Goal: Communication & Community: Ask a question

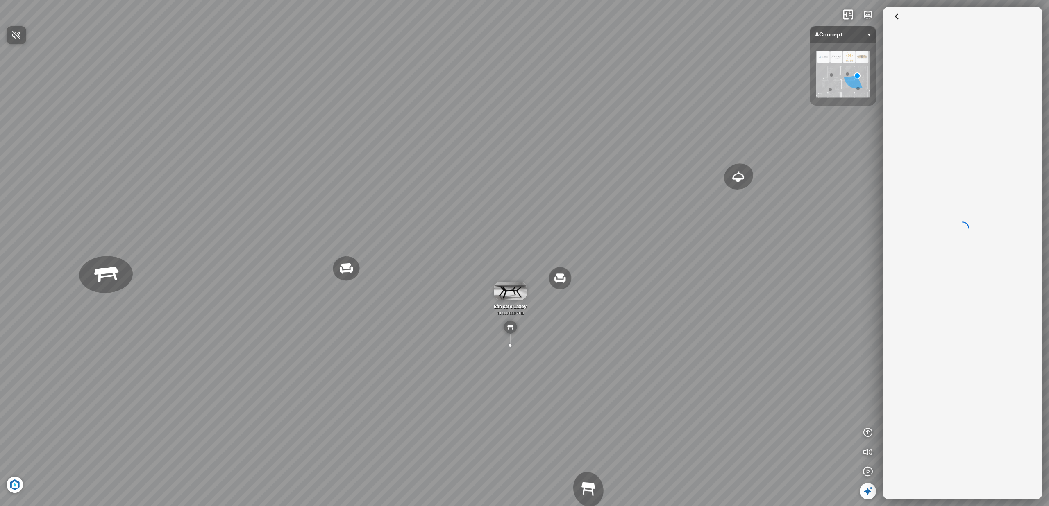
drag, startPoint x: 874, startPoint y: 332, endPoint x: 734, endPoint y: 317, distance: 140.0
click at [734, 317] on div at bounding box center [524, 253] width 1049 height 506
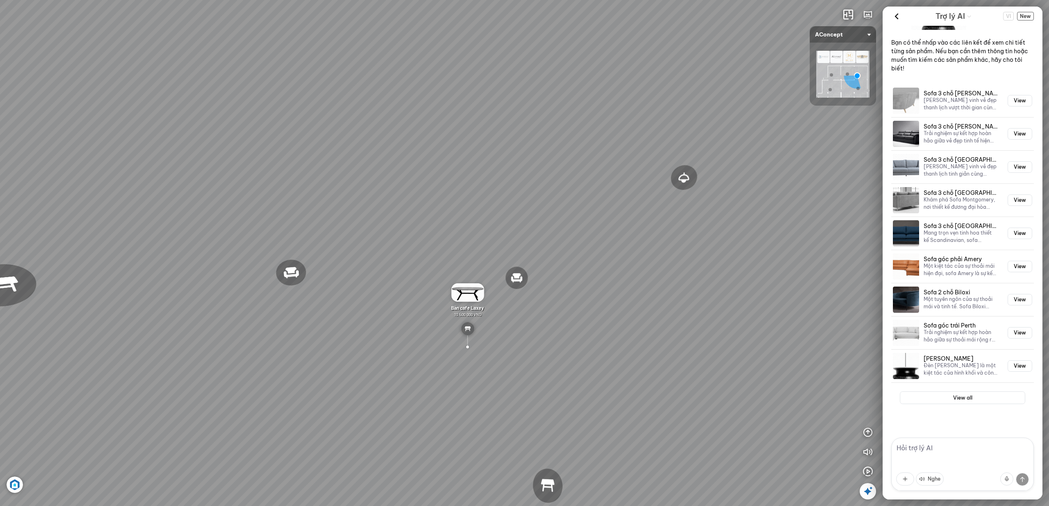
scroll to position [1027, 0]
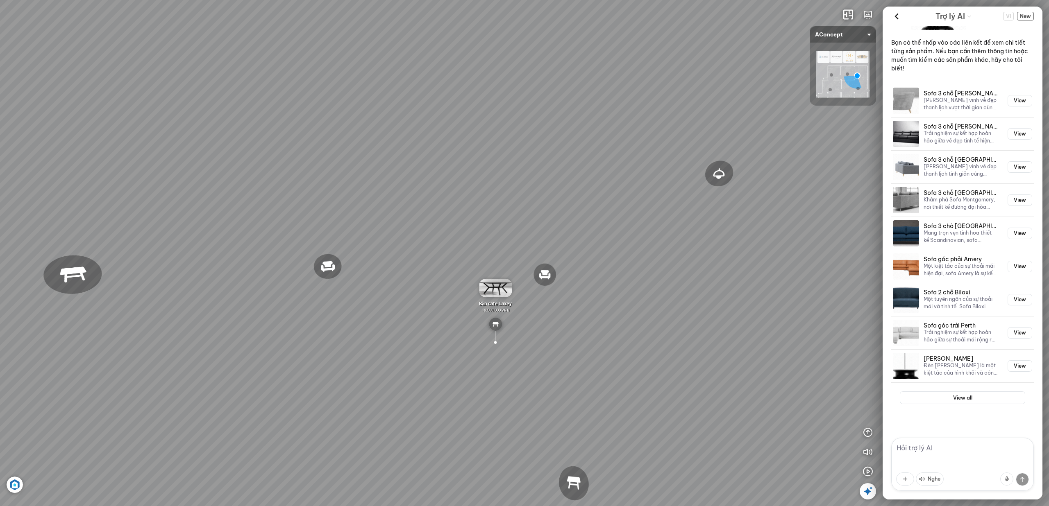
drag, startPoint x: 556, startPoint y: 285, endPoint x: 591, endPoint y: 281, distance: 34.6
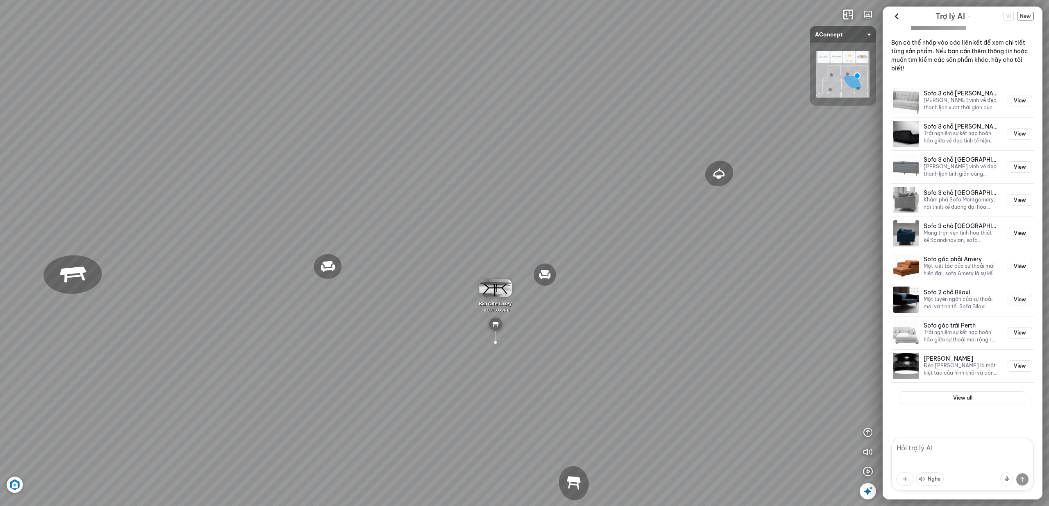
click at [591, 281] on div "Ghế thư giãn Nanna Ghế làm việc Winslow Bàn ăn Laxey Gối Tựa Lưng Họa Tiết Hoa …" at bounding box center [524, 253] width 1049 height 506
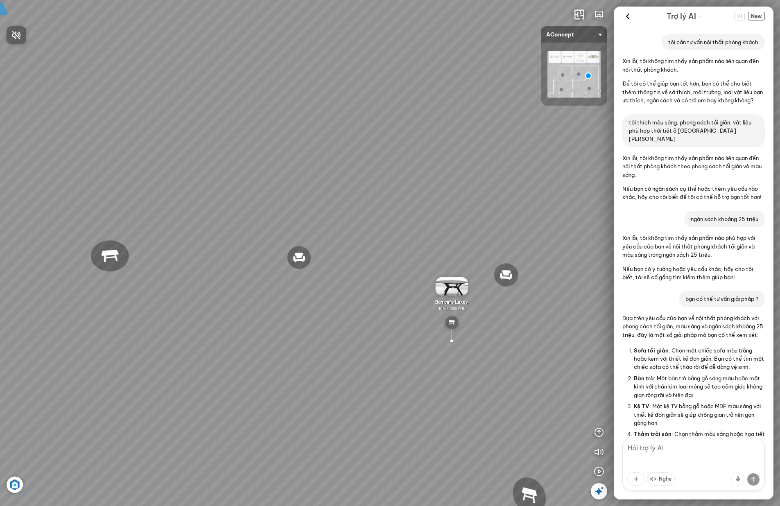
scroll to position [1032, 0]
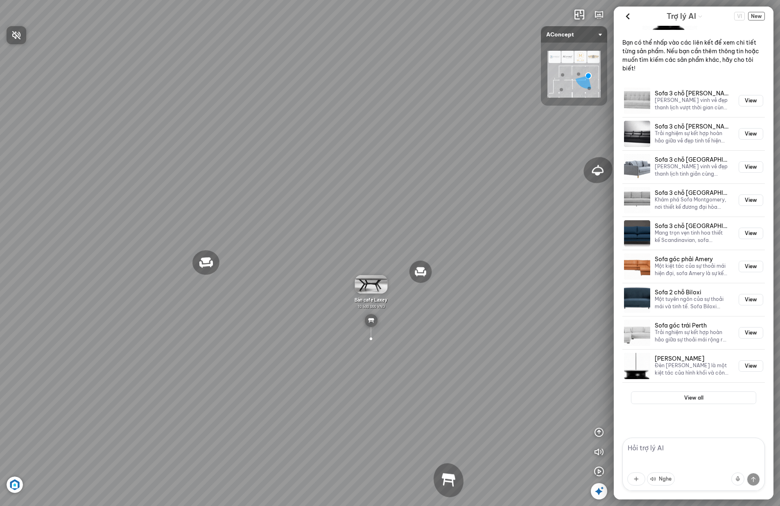
click at [689, 68] on div at bounding box center [390, 253] width 780 height 506
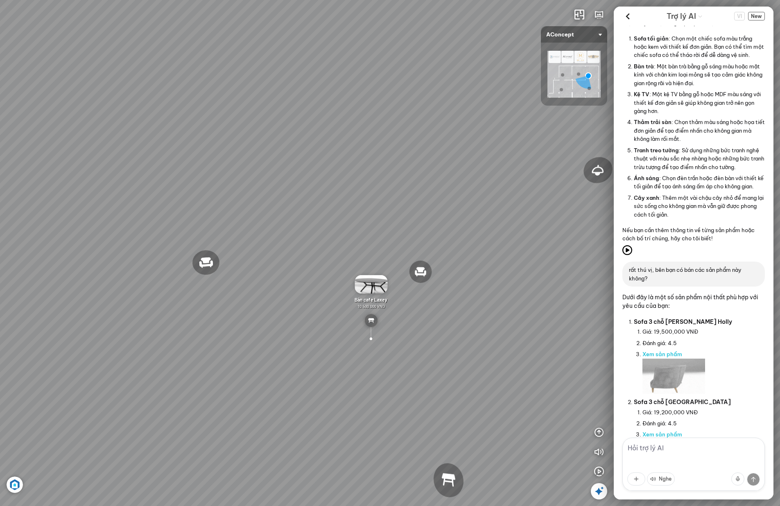
scroll to position [352, 0]
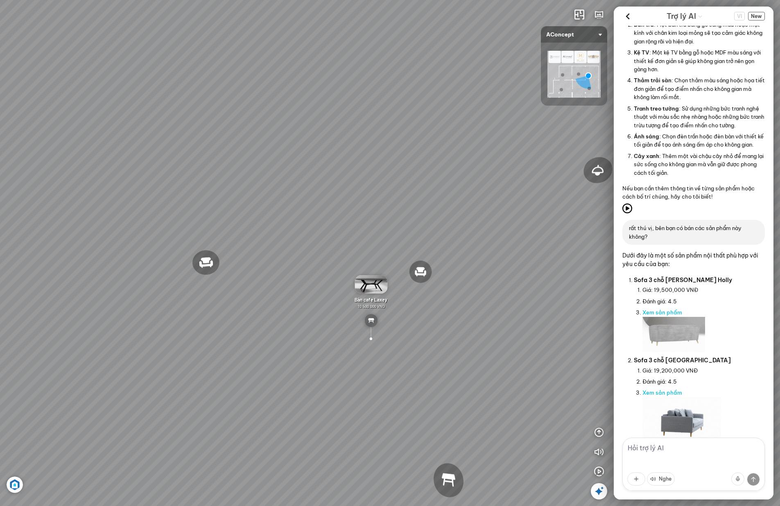
click at [548, 135] on div "Đèn trần Reno 5.300.000 VND Giường ngủ Palima 19.000.000 VND Ghế thư giãn Nanna…" at bounding box center [390, 253] width 780 height 506
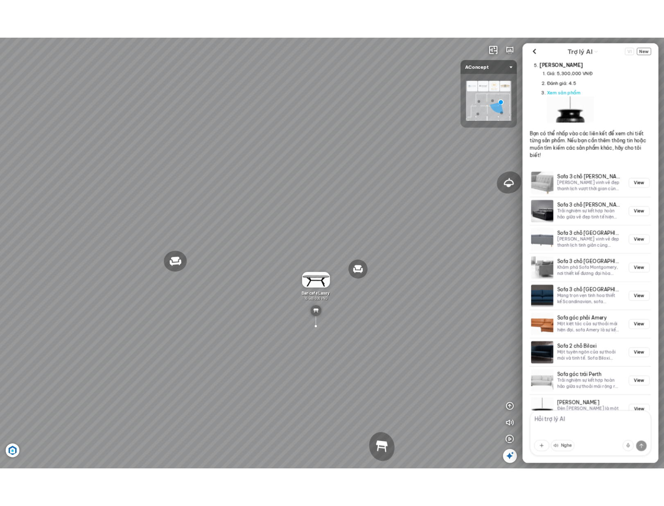
scroll to position [1032, 0]
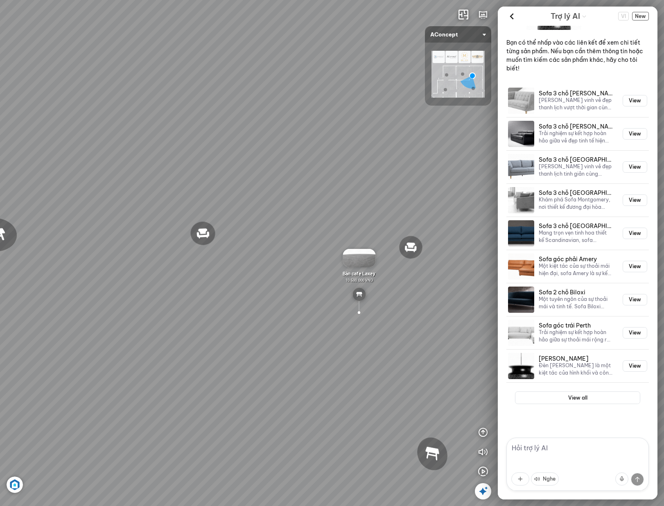
drag, startPoint x: 340, startPoint y: 163, endPoint x: 384, endPoint y: 141, distance: 49.1
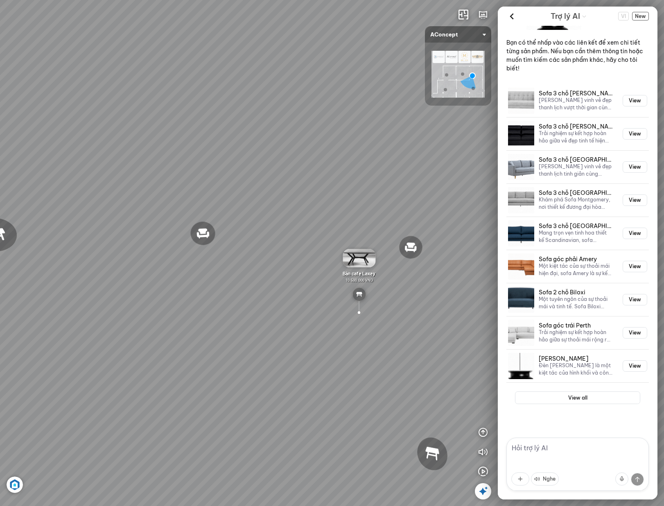
click at [384, 141] on div "Đèn trần Reno 5.300.000 VND Giường ngủ Palima 19.000.000 VND Ghế thư giãn Nanna…" at bounding box center [332, 253] width 664 height 506
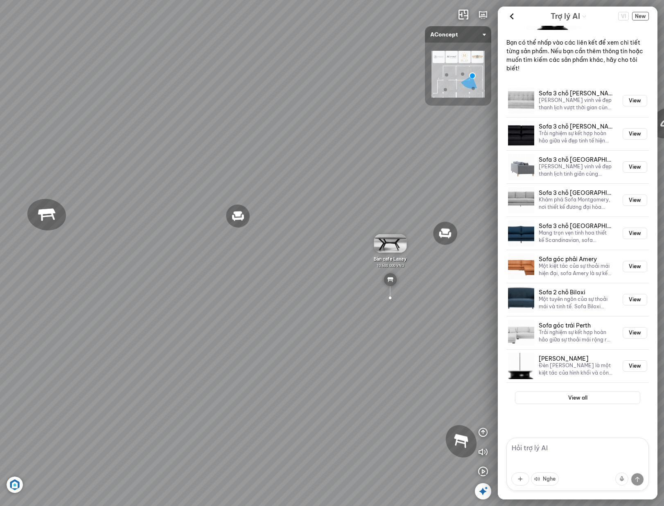
drag, startPoint x: 296, startPoint y: 154, endPoint x: 347, endPoint y: 135, distance: 53.8
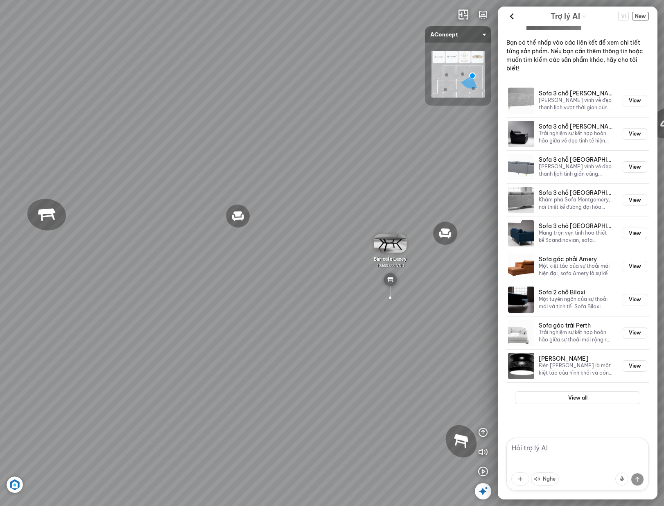
click at [347, 135] on div "Đèn trần Reno 5.300.000 VND Giường ngủ Palima 19.000.000 VND Ghế thư giãn Nanna…" at bounding box center [332, 253] width 664 height 506
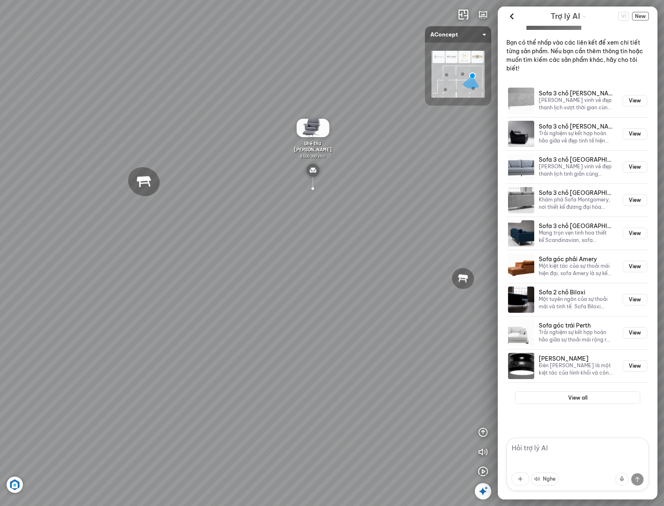
scroll to position [1032, 0]
click at [487, 472] on icon "button" at bounding box center [483, 472] width 10 height 10
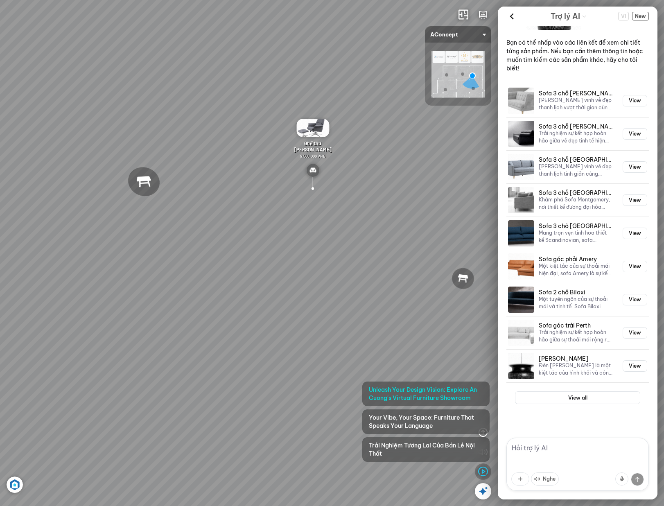
click at [487, 472] on icon "button" at bounding box center [483, 472] width 10 height 10
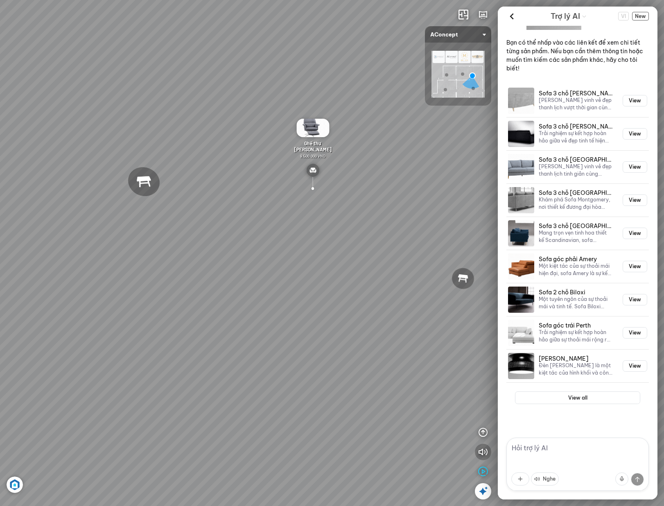
click at [489, 449] on button "button" at bounding box center [483, 452] width 16 height 16
click at [486, 432] on icon "button" at bounding box center [483, 433] width 10 height 10
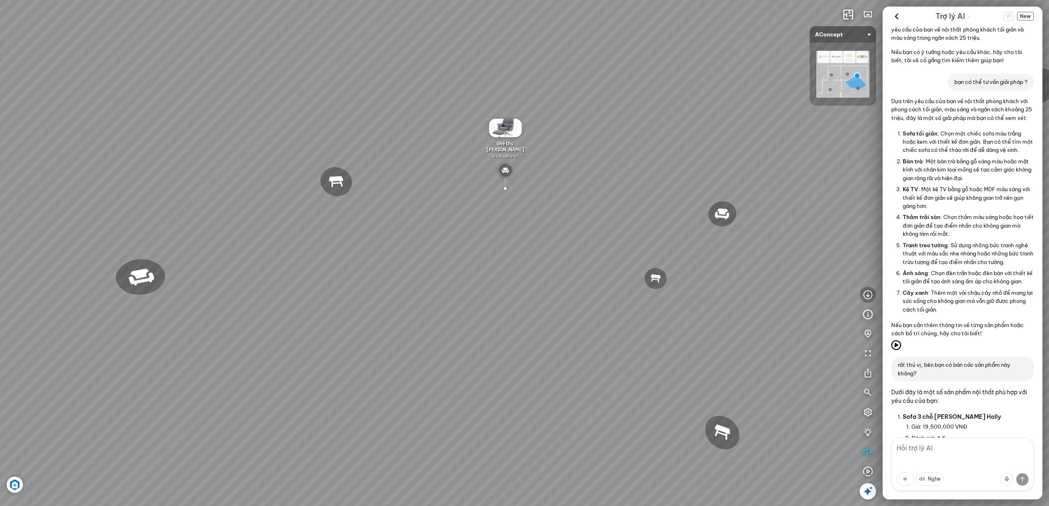
scroll to position [473, 0]
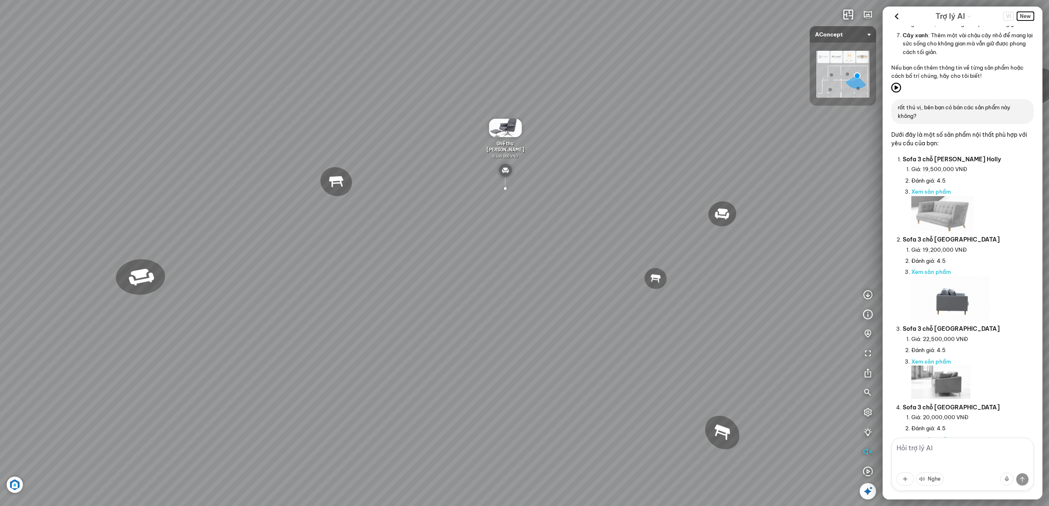
click at [1019, 15] on span "New" at bounding box center [1025, 16] width 17 height 9
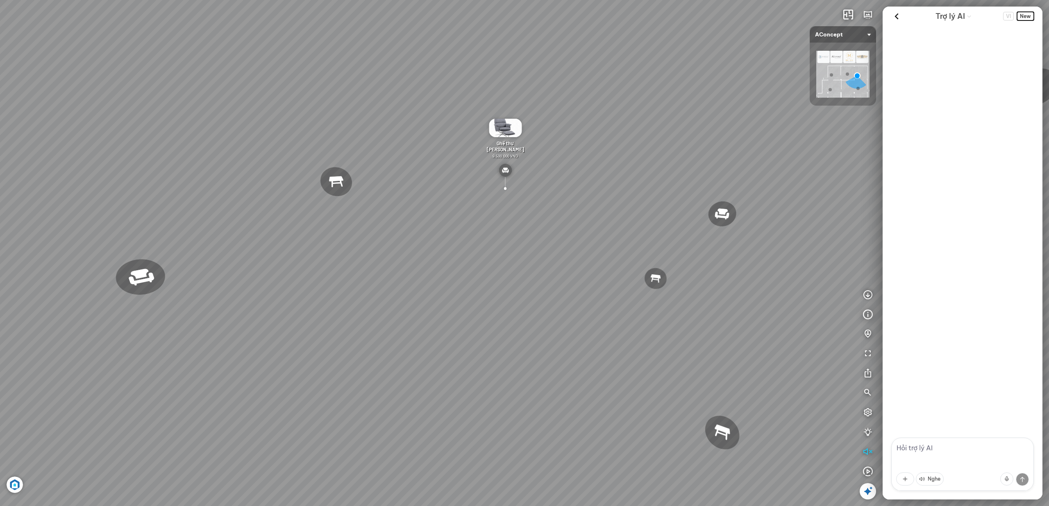
scroll to position [0, 0]
click at [936, 448] on textarea at bounding box center [962, 464] width 143 height 53
type textarea "HI"
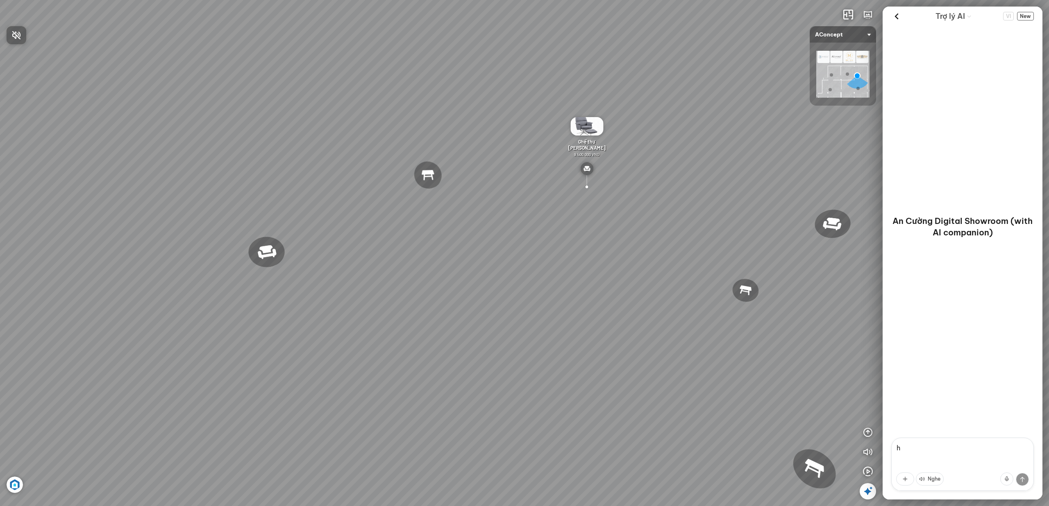
type textarea "hi"
type textarea "chào"
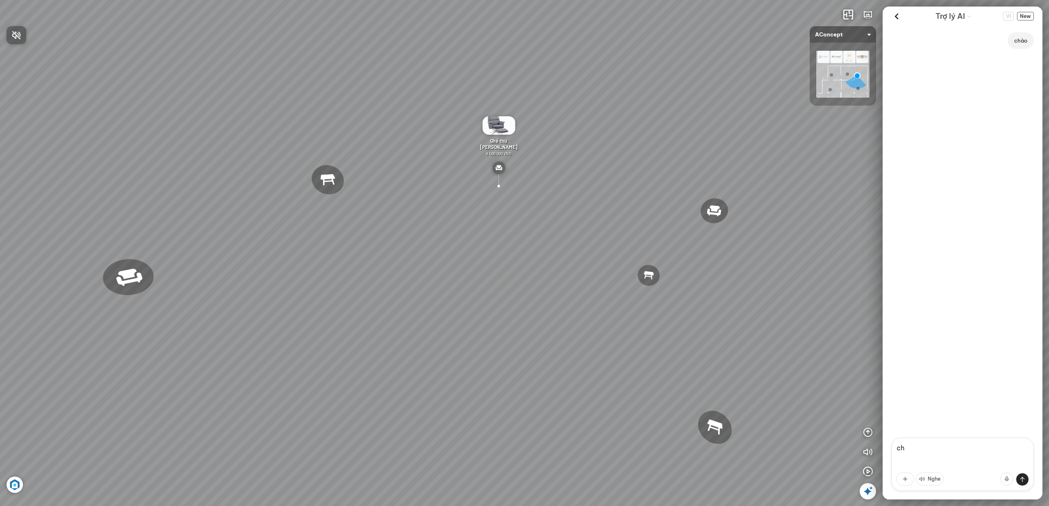
type textarea "c"
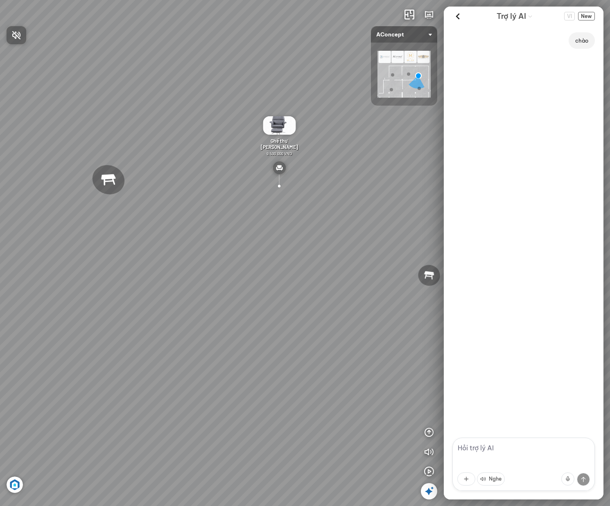
click at [534, 451] on div at bounding box center [305, 253] width 610 height 506
click at [534, 451] on textarea at bounding box center [524, 464] width 143 height 53
type textarea "chào"
click at [591, 18] on span "New" at bounding box center [586, 16] width 17 height 9
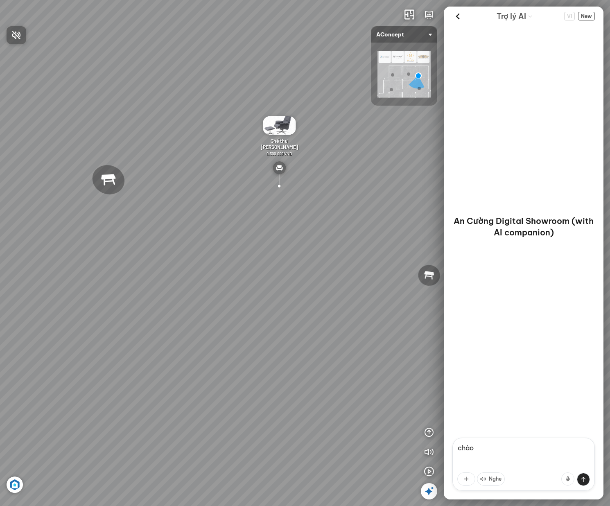
click at [518, 443] on div at bounding box center [305, 253] width 610 height 506
click at [518, 443] on textarea "chào" at bounding box center [524, 464] width 143 height 53
click at [521, 455] on textarea "chào" at bounding box center [524, 464] width 143 height 53
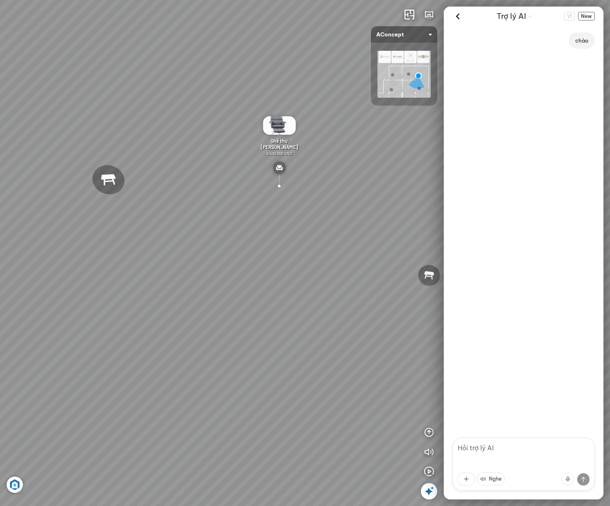
click at [553, 449] on textarea at bounding box center [524, 464] width 143 height 53
type textarea "c"
click at [508, 455] on div at bounding box center [305, 253] width 610 height 506
click at [510, 445] on textarea at bounding box center [524, 464] width 143 height 53
type textarea "c"
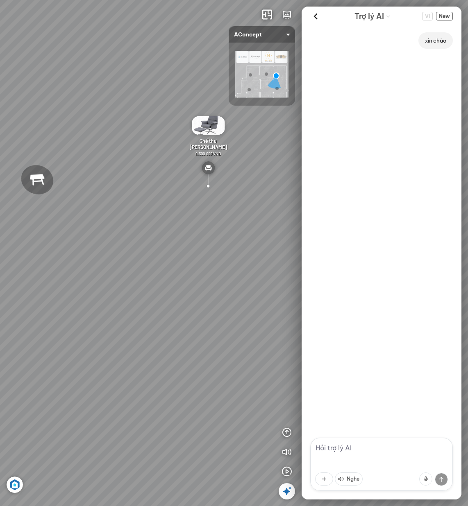
click at [369, 456] on textarea at bounding box center [381, 464] width 143 height 53
click at [368, 446] on textarea at bounding box center [381, 464] width 143 height 53
type textarea "h"
type textarea "tôi cần tìm nội thất phòng ngủ?"
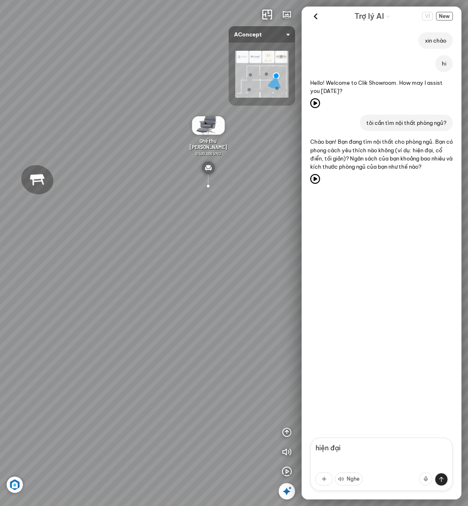
type textarea "hiện đại"
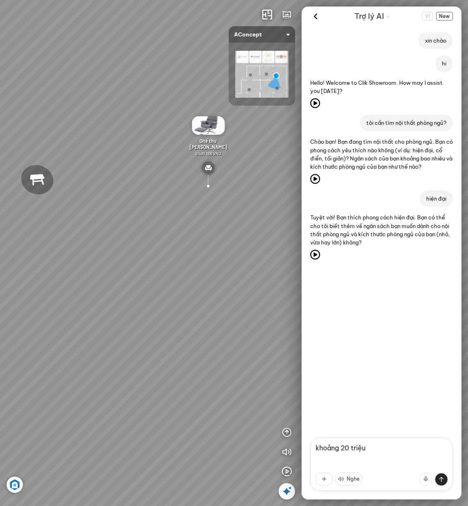
type textarea "khoảng 20 triệu"
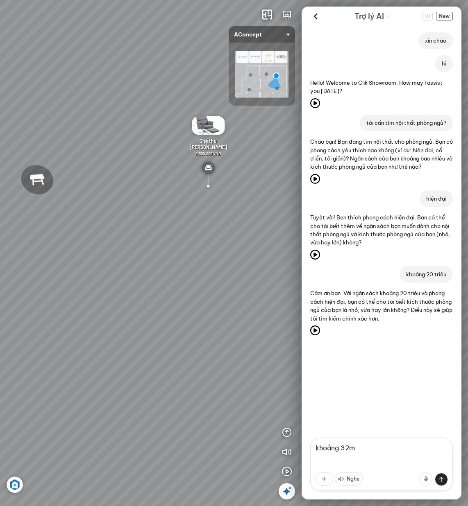
type textarea "khoảng 32m2"
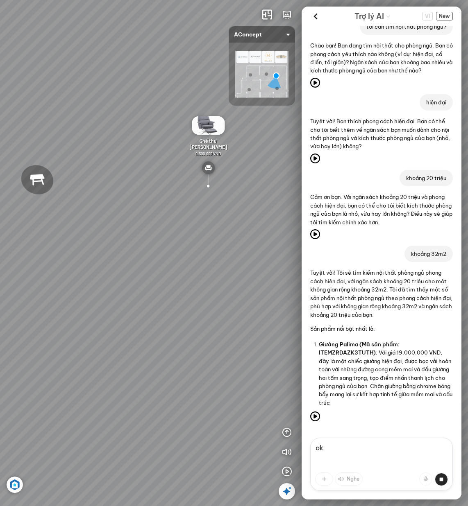
scroll to position [135, 0]
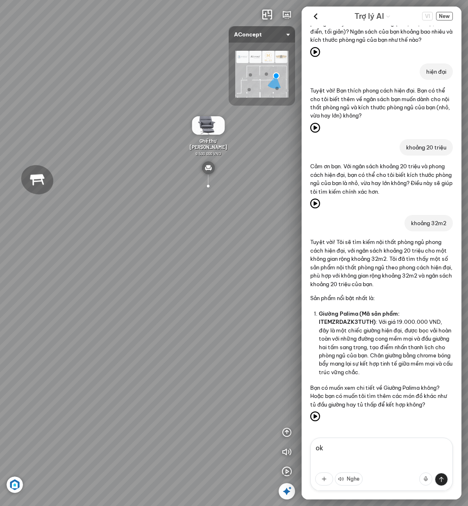
type textarea "o"
click at [344, 452] on textarea at bounding box center [381, 464] width 143 height 53
type textarea "t"
type textarea "tôi cần cả bộ nội thất"
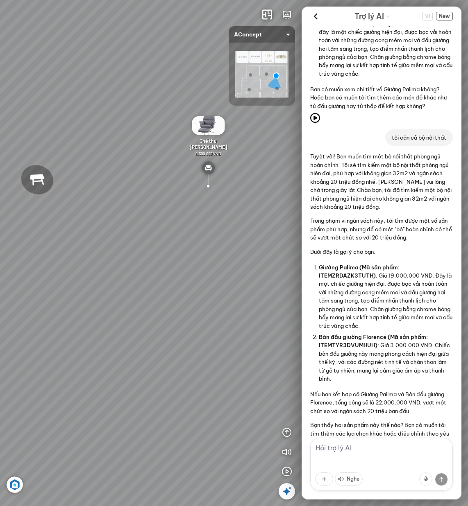
scroll to position [471, 0]
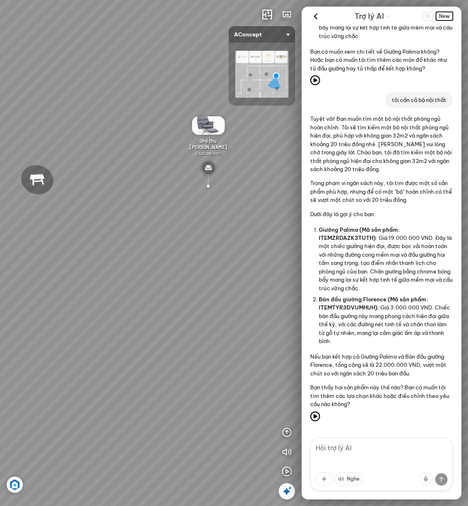
click at [451, 14] on span "New" at bounding box center [444, 16] width 17 height 9
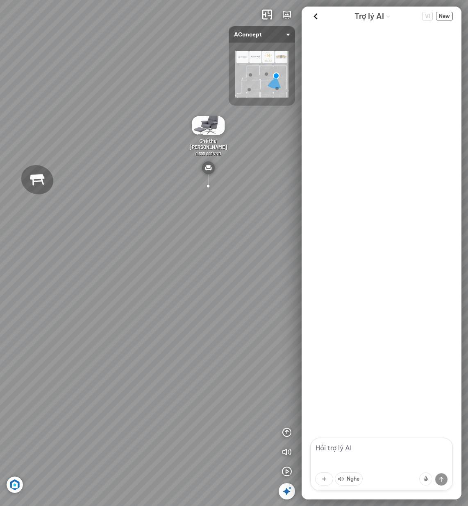
click at [373, 458] on textarea at bounding box center [381, 464] width 143 height 53
type textarea "t"
type textarea "c"
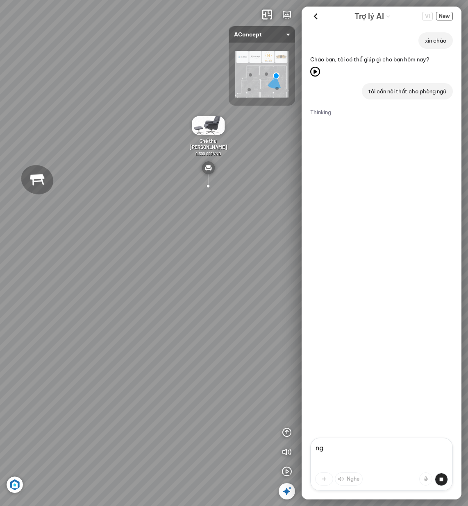
type textarea "n"
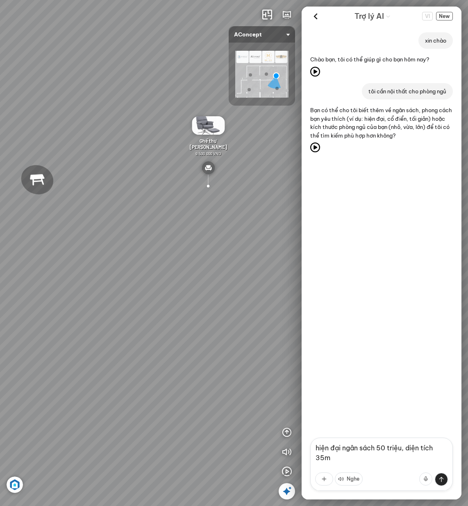
type textarea "hiện đại ngân sách 50 triệu, diện tích 35m2"
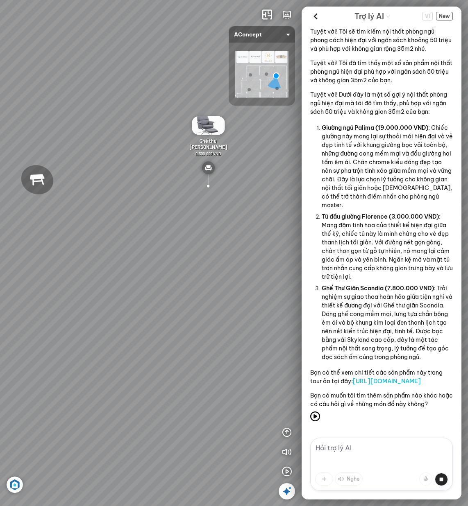
scroll to position [335, 0]
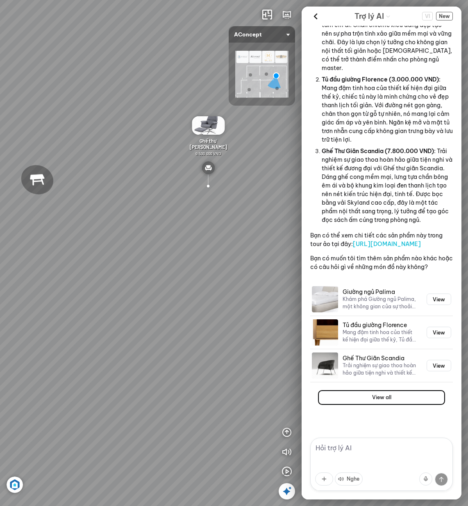
drag, startPoint x: 401, startPoint y: 395, endPoint x: 374, endPoint y: 342, distance: 59.9
click at [374, 342] on div "Giường ngủ Palima Khám phá Giường ngủ Palima, một không gian của sự thoải mái h…" at bounding box center [381, 348] width 143 height 130
click at [373, 455] on textarea at bounding box center [381, 464] width 143 height 53
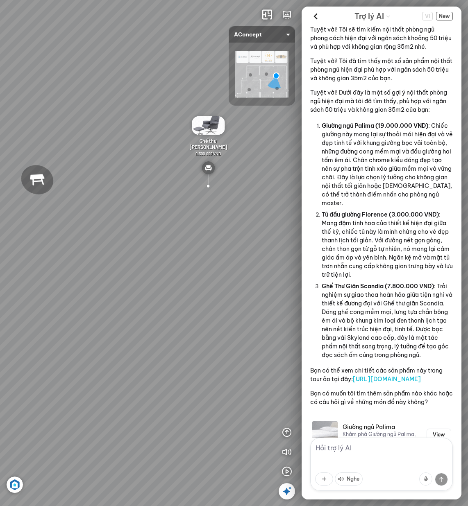
scroll to position [273, 0]
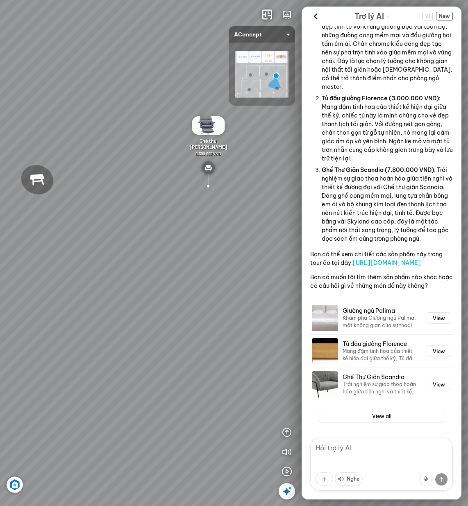
click at [365, 454] on textarea at bounding box center [381, 464] width 143 height 53
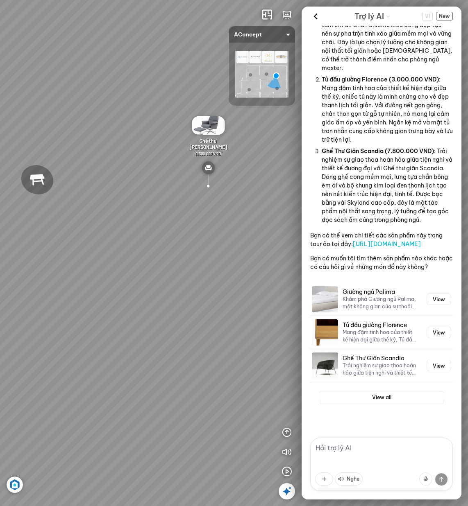
click at [355, 448] on textarea at bounding box center [381, 464] width 143 height 53
type textarea "tôi cũng cần thêm tủ quần áo và bàn làm việc"
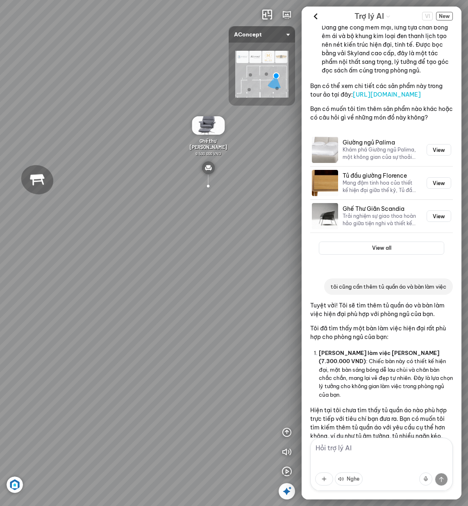
scroll to position [556, 0]
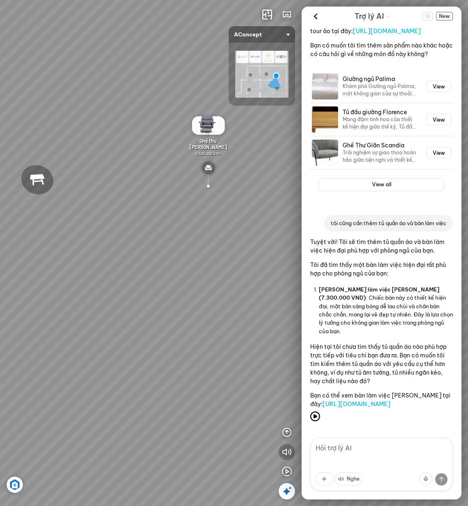
click at [286, 457] on icon "button" at bounding box center [287, 452] width 10 height 10
drag, startPoint x: 403, startPoint y: 290, endPoint x: 401, endPoint y: 328, distance: 37.7
click at [401, 328] on div "Tuyệt vời! Tôi sẽ tìm thêm tủ quần áo và bàn làm việc hiện đại phù hợp với phòn…" at bounding box center [381, 323] width 143 height 171
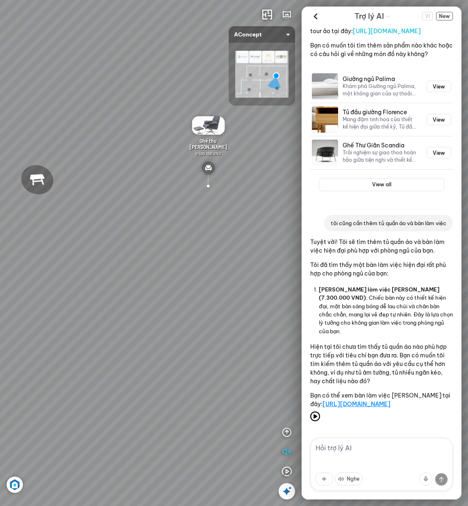
click at [390, 401] on link "https://ci-virtualtour.clik.vn/tour/TOUR_K9EK76KTX7K4?pi=ITEMARCDFLUCKGH3" at bounding box center [356, 404] width 68 height 7
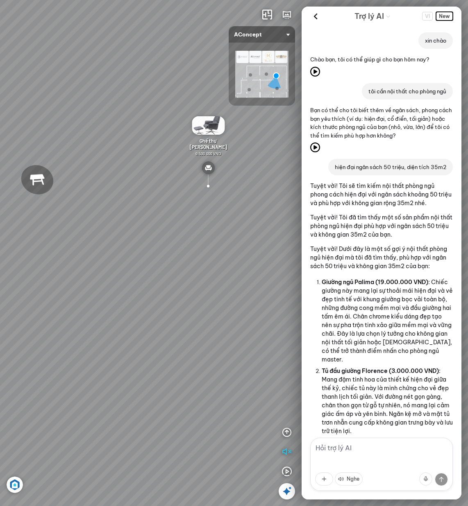
click at [450, 14] on span "New" at bounding box center [444, 16] width 17 height 9
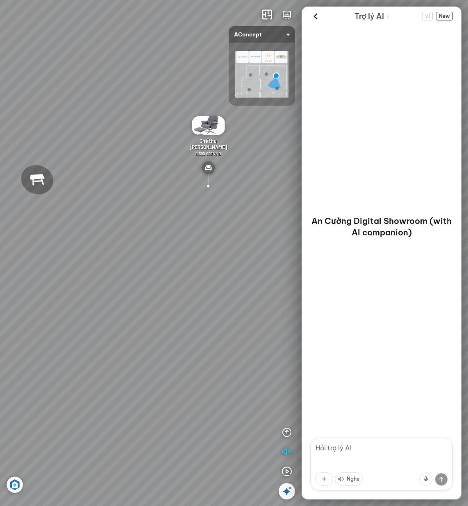
click at [367, 445] on textarea at bounding box center [381, 464] width 143 height 53
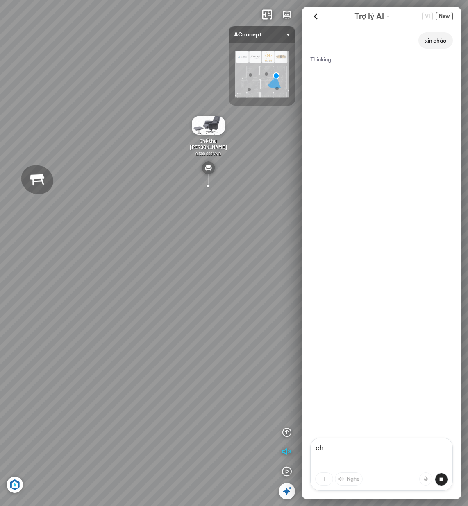
type textarea "c"
type textarea "tôi cần giải pháp phòng ngủ"
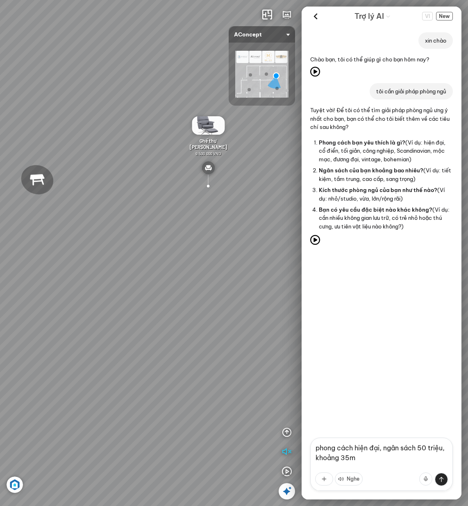
type textarea "phong cách hiện đại, ngân sách 50 triệu, khoảng 35m2"
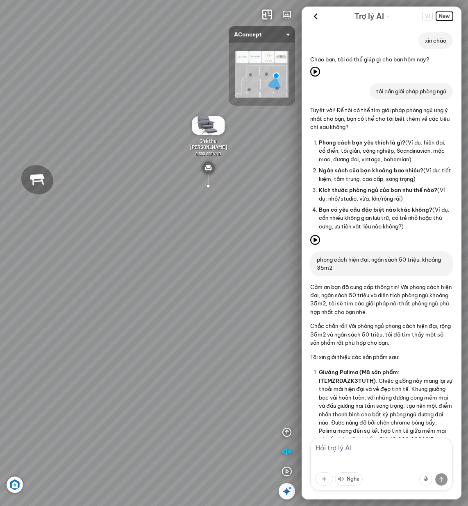
click at [440, 13] on span "New" at bounding box center [444, 16] width 17 height 9
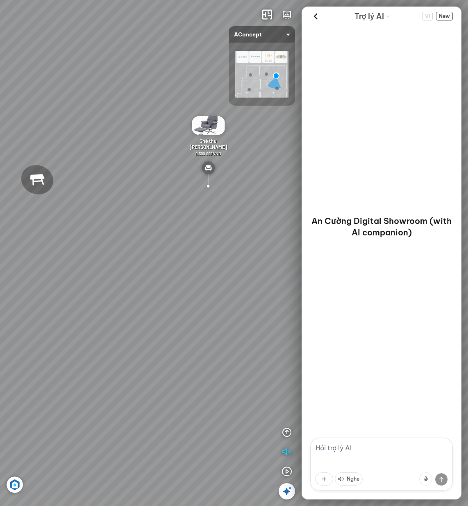
click at [379, 446] on textarea at bounding box center [381, 464] width 143 height 53
paste textarea "tôi cần giải pháp phòng ngủ"
type textarea "tôi cần giải pháp phòng ngủ"
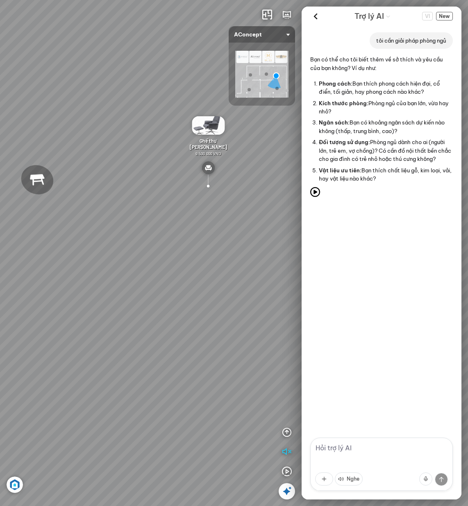
click at [358, 435] on div "tôi cần giải pháp phòng ngủ Bạn có thể cho tôi biết thêm về sở thích và yêu cầu…" at bounding box center [381, 232] width 160 height 412
click at [360, 442] on textarea at bounding box center [381, 464] width 143 height 53
paste textarea "phong cách hiện đại, ngân sách 50 triệu, khoảng 35m2"
type textarea "phong cách hiện đại, ngân sách 50 triệu, khoảng 35m2"
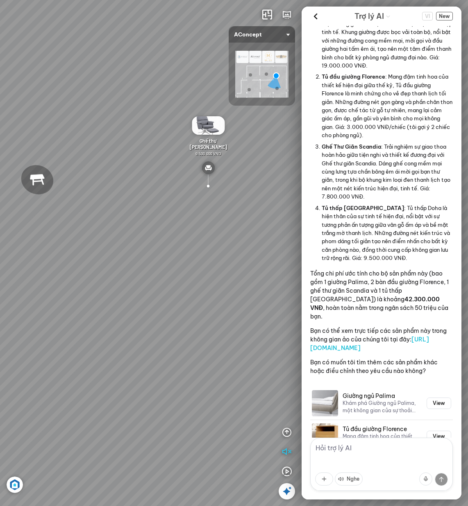
scroll to position [750, 0]
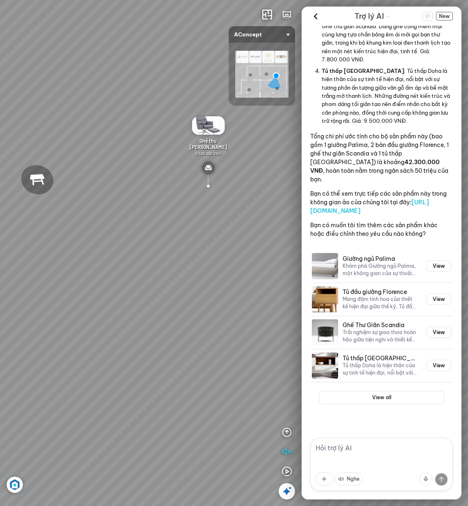
click at [374, 158] on p "Tổng chi phí ước tính cho bộ sản phẩm này (bao gồm 1 giường Palima, 2 bàn đầu g…" at bounding box center [381, 158] width 143 height 52
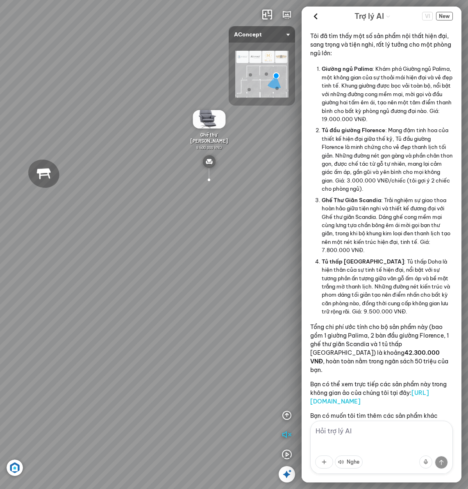
scroll to position [773, 0]
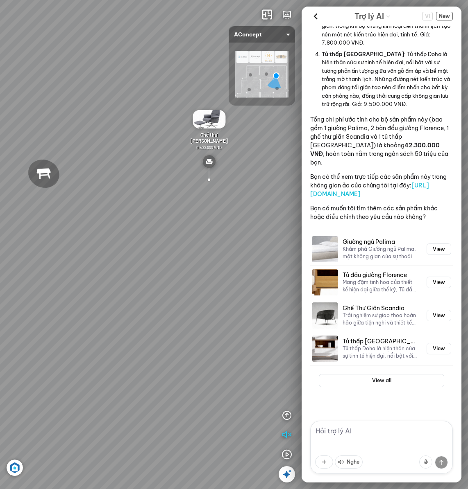
click at [390, 426] on textarea at bounding box center [381, 447] width 143 height 53
type textarea "sản phẩm nội thất phòng khách"
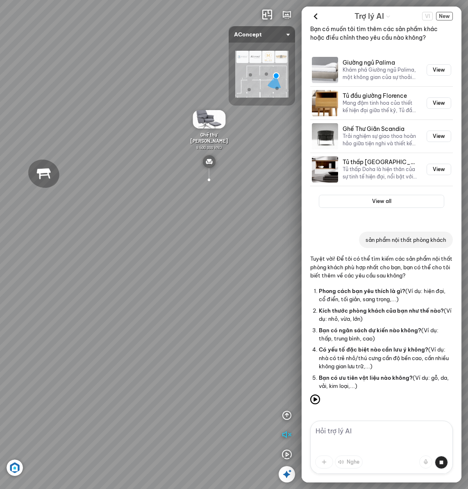
scroll to position [952, 0]
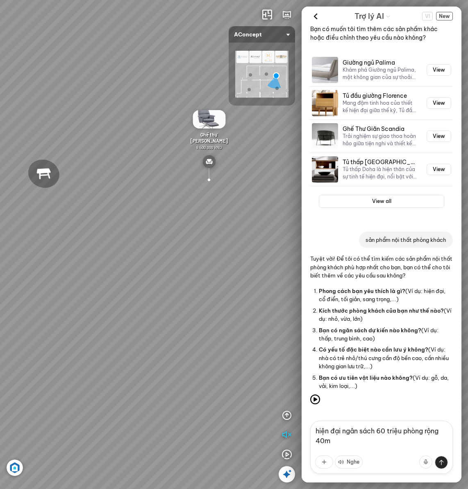
type textarea "hiện đại ngân sách 60 triệu phòng rộng 40m2"
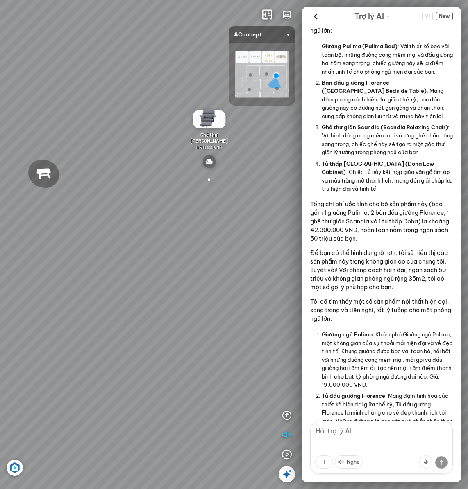
scroll to position [206, 0]
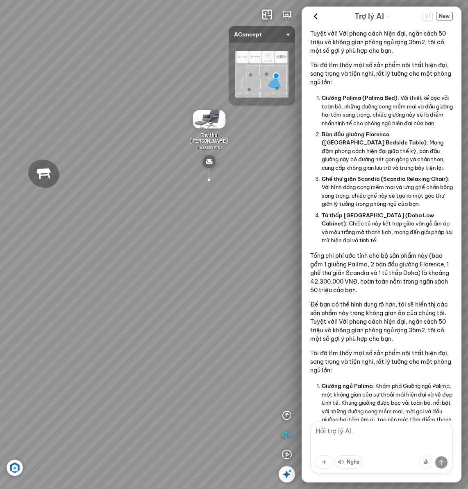
drag, startPoint x: 328, startPoint y: 110, endPoint x: 389, endPoint y: 227, distance: 131.7
click at [389, 227] on ol "Giường Palima (Palima Bed) : Với thiết kế bọc vải toàn bộ, những đường cong mềm…" at bounding box center [387, 170] width 131 height 154
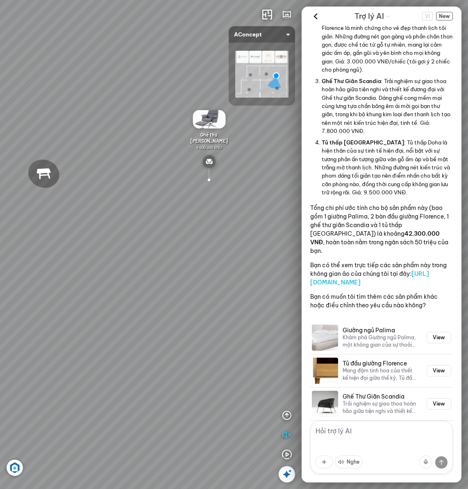
scroll to position [762, 0]
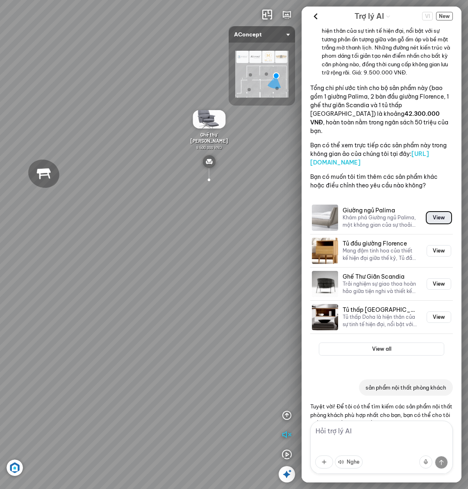
click at [426, 224] on button "View" at bounding box center [438, 217] width 25 height 11
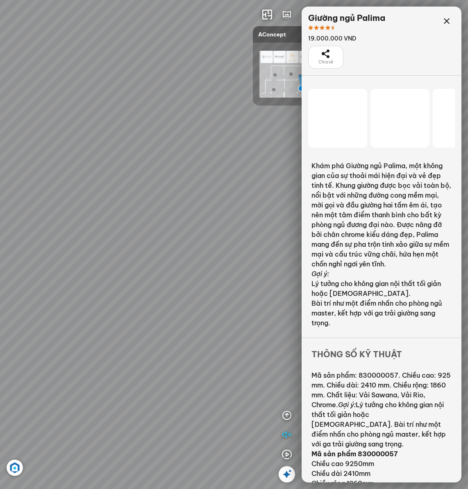
scroll to position [18286, 0]
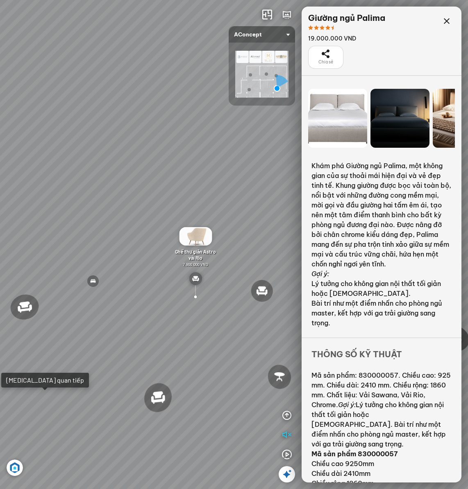
drag, startPoint x: 120, startPoint y: 248, endPoint x: 153, endPoint y: 246, distance: 33.2
click at [153, 246] on div "Ghế ăn Andrew 3.200.000 VND Ghế ăn Wilma 1.800.000 VND Sofa 3 chỗ Jonna vải Hol…" at bounding box center [234, 244] width 468 height 489
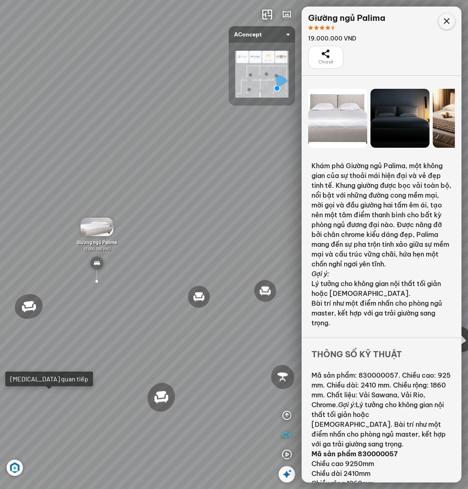
click at [449, 24] on icon at bounding box center [447, 21] width 10 height 10
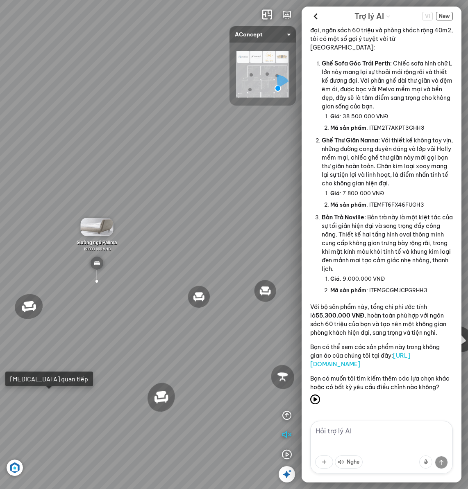
scroll to position [762, 0]
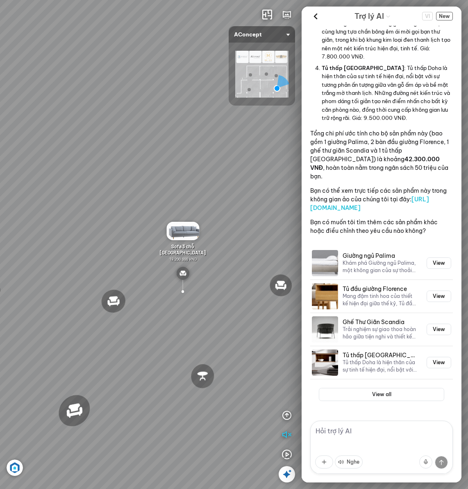
scroll to position [849, 0]
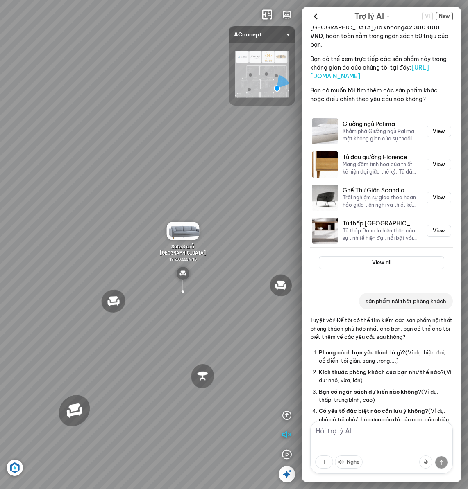
click at [252, 165] on div "Ghế ăn Andrew 3.200.000 VND Ghế ăn Wilma 1.800.000 VND Sofa 3 chỗ Jonna vải Hol…" at bounding box center [234, 244] width 468 height 489
click at [313, 19] on icon at bounding box center [315, 16] width 12 height 12
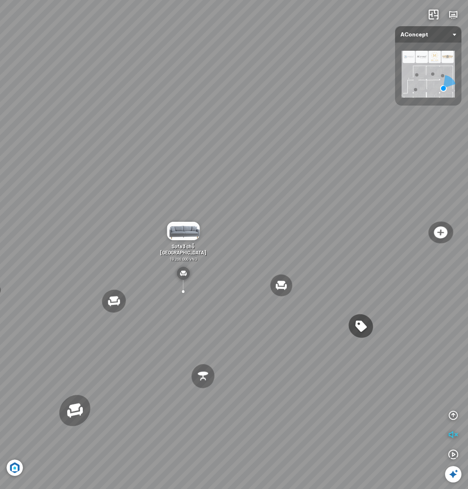
scroll to position [22120, 0]
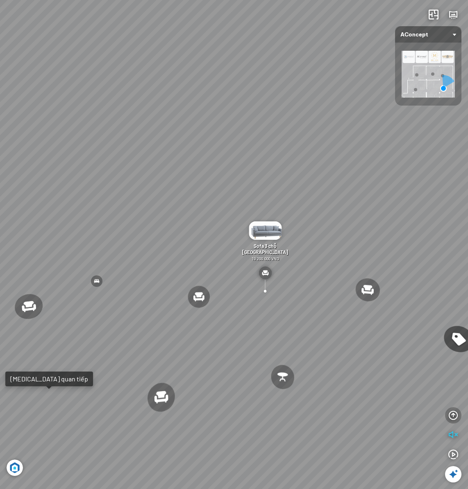
click at [456, 415] on icon "button" at bounding box center [453, 416] width 10 height 10
click at [453, 399] on icon "button" at bounding box center [453, 396] width 10 height 10
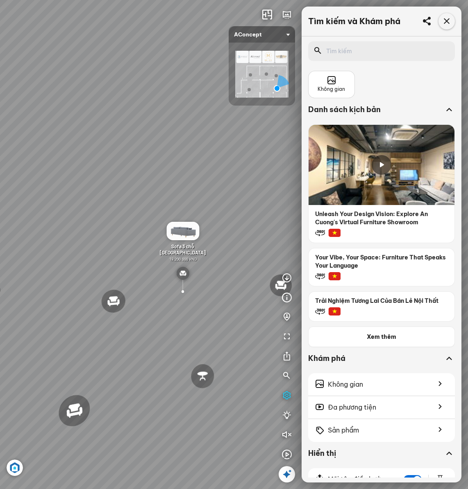
click at [451, 21] on icon at bounding box center [447, 21] width 10 height 10
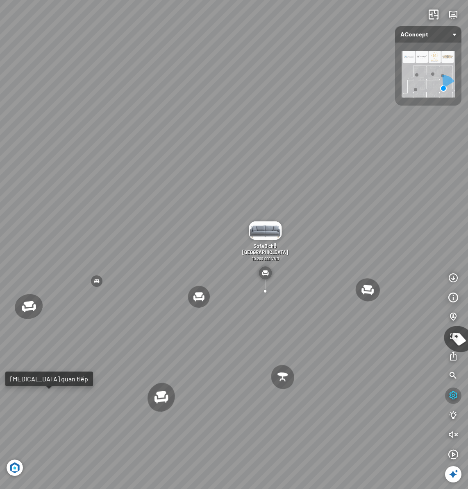
click at [450, 397] on icon "button" at bounding box center [453, 396] width 10 height 10
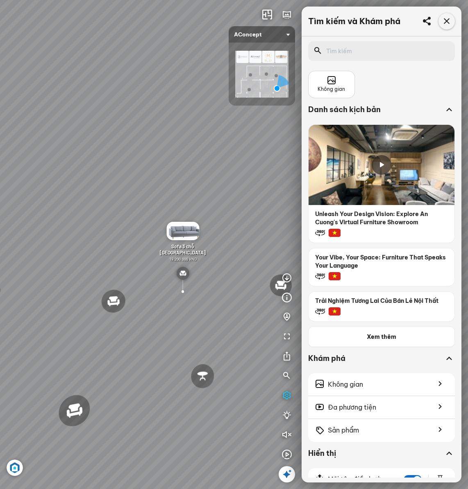
click at [448, 23] on icon at bounding box center [447, 21] width 10 height 10
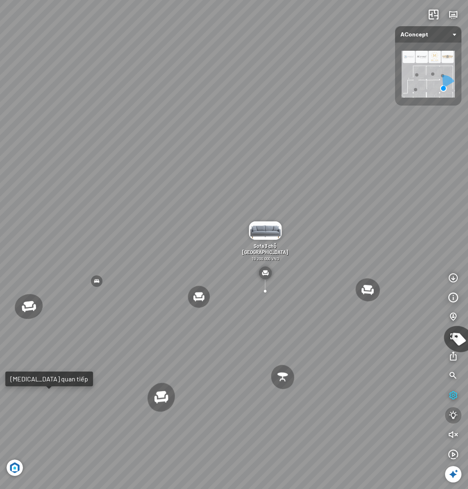
click at [451, 419] on icon "button" at bounding box center [453, 416] width 10 height 10
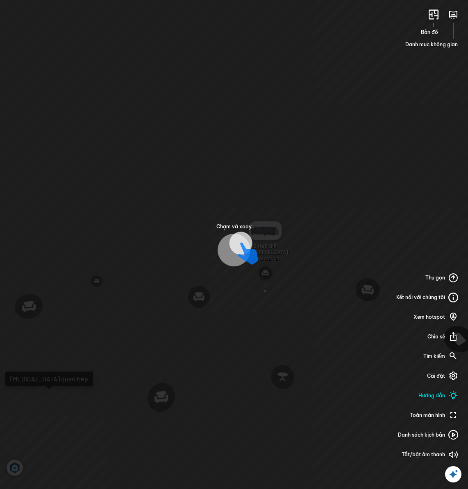
click at [353, 303] on div "Chạm và xoay Bản đồ Danh mục không gian Thu gọn Kết nối với chúng tôi Xem hotsp…" at bounding box center [234, 244] width 468 height 489
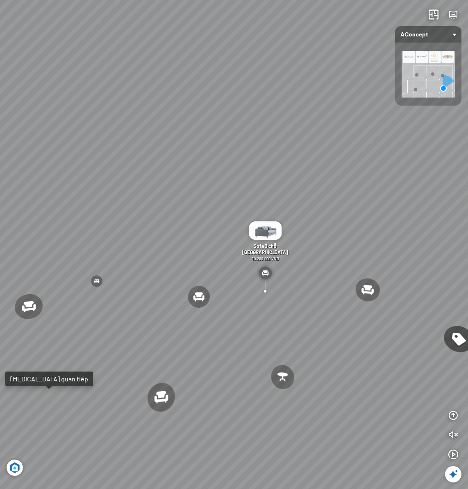
click at [375, 374] on div "Ghế ăn Andrew 3.200.000 VND Ghế ăn Wilma 1.800.000 VND Sofa 3 chỗ Jonna vải Hol…" at bounding box center [234, 244] width 468 height 489
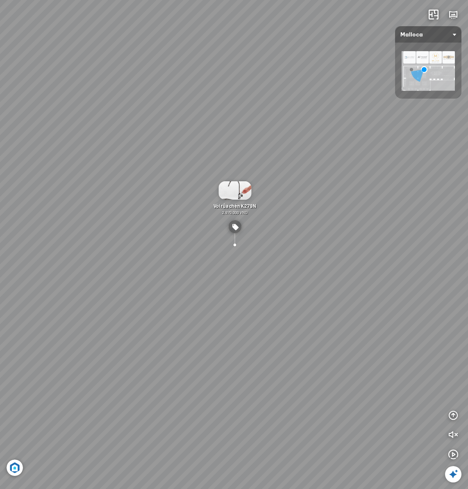
drag, startPoint x: 235, startPoint y: 212, endPoint x: 263, endPoint y: 172, distance: 49.7
click at [264, 172] on div "Chậu rửa chén hai hộc bán thủ công Malloca MS 610T 9.460.000 VND Máy hút khói k…" at bounding box center [234, 244] width 468 height 489
drag, startPoint x: 312, startPoint y: 220, endPoint x: 234, endPoint y: 312, distance: 120.3
click at [240, 308] on div "Chậu rửa chén hai hộc bán thủ công Malloca MS 610T 9.460.000 VND Máy hút khói k…" at bounding box center [234, 244] width 468 height 489
drag, startPoint x: 218, startPoint y: 259, endPoint x: 220, endPoint y: 295, distance: 35.7
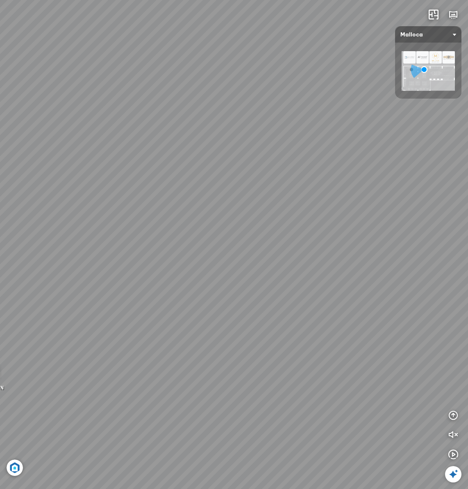
click at [220, 295] on div "Chậu rửa chén hai hộc bán thủ công Malloca MS 610T 9.460.000 VND Máy hút khói k…" at bounding box center [234, 244] width 468 height 489
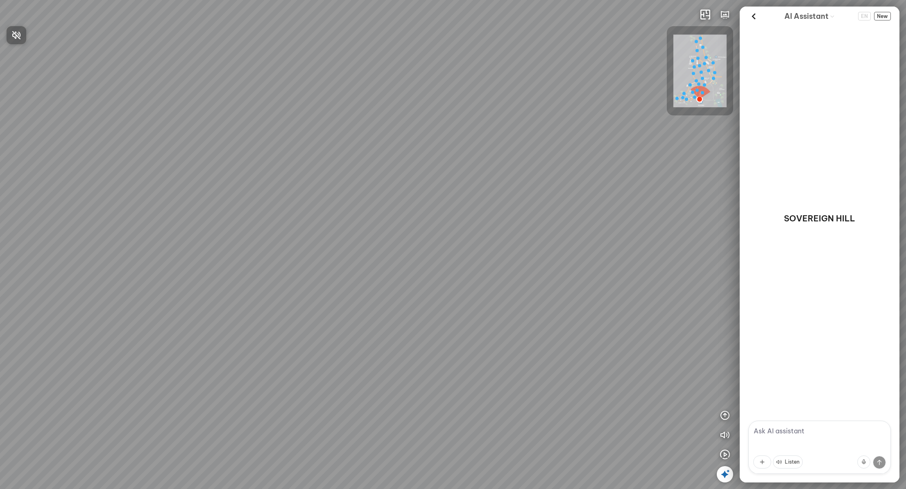
click at [290, 181] on div at bounding box center [453, 244] width 906 height 489
drag, startPoint x: 347, startPoint y: 162, endPoint x: 336, endPoint y: 197, distance: 36.7
click at [336, 197] on div at bounding box center [453, 244] width 906 height 489
drag, startPoint x: 335, startPoint y: 255, endPoint x: 336, endPoint y: 198, distance: 56.5
click at [336, 198] on div at bounding box center [453, 244] width 906 height 489
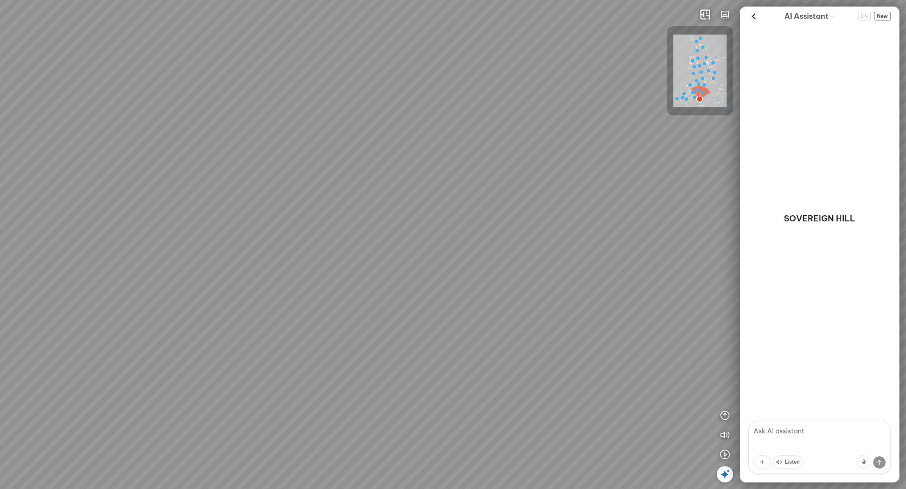
drag, startPoint x: 380, startPoint y: 264, endPoint x: 357, endPoint y: 252, distance: 26.2
click at [357, 252] on div at bounding box center [453, 244] width 906 height 489
click at [852, 430] on textarea at bounding box center [819, 447] width 143 height 53
type textarea "c"
type textarea "đ"
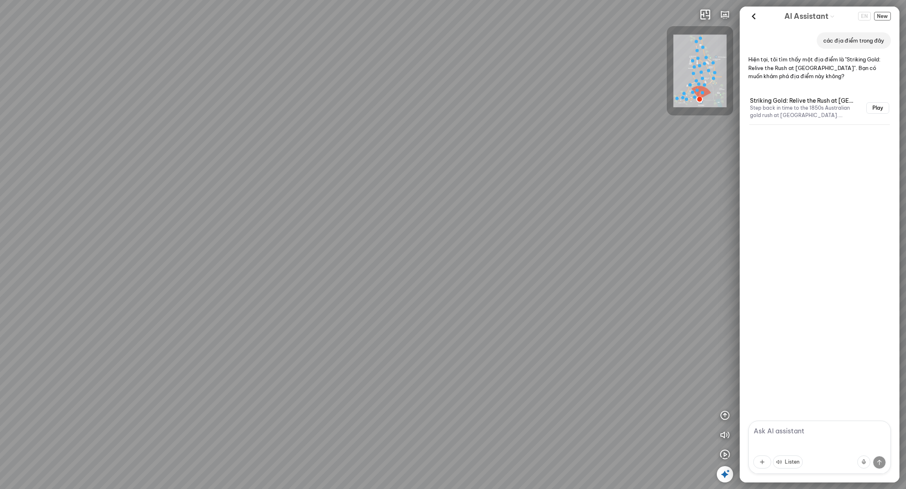
click at [780, 438] on textarea at bounding box center [819, 447] width 143 height 53
type textarea "mỏ vàng"
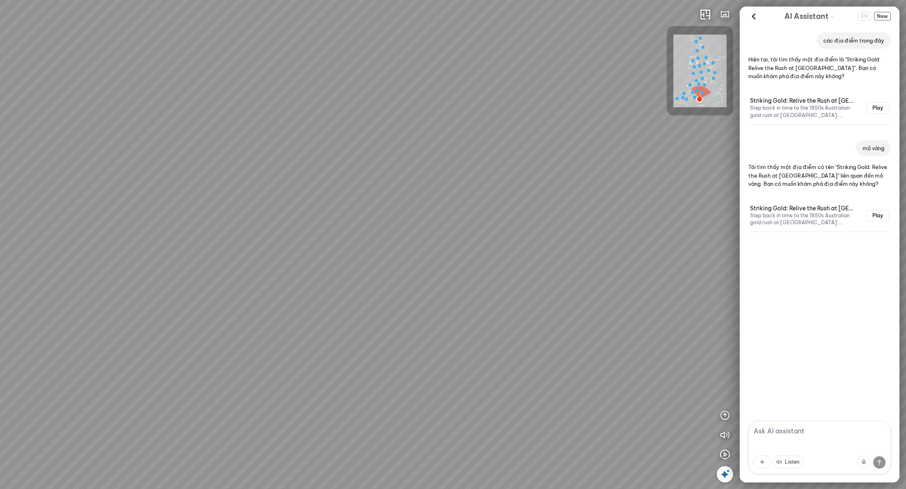
click at [819, 428] on textarea at bounding box center [819, 447] width 143 height 53
type textarea "của hàng bánh"
click at [871, 215] on button "Play" at bounding box center [877, 215] width 23 height 11
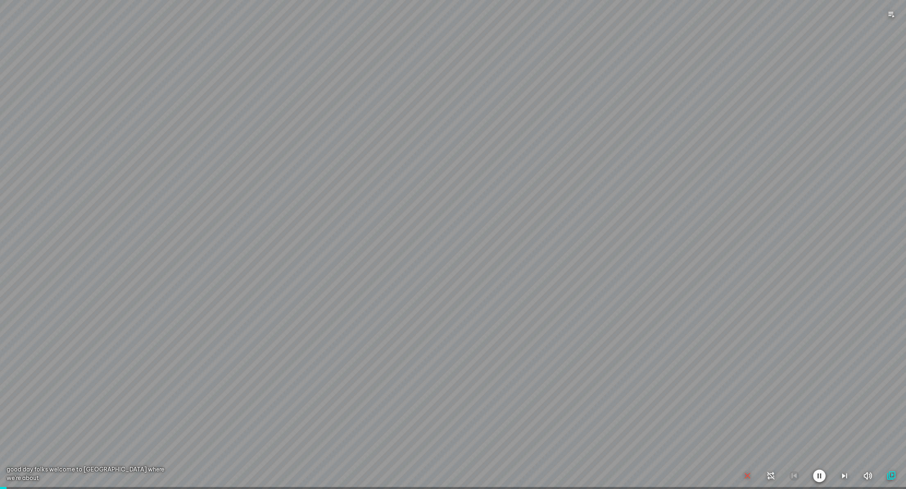
click at [748, 478] on icon "button" at bounding box center [748, 476] width 10 height 10
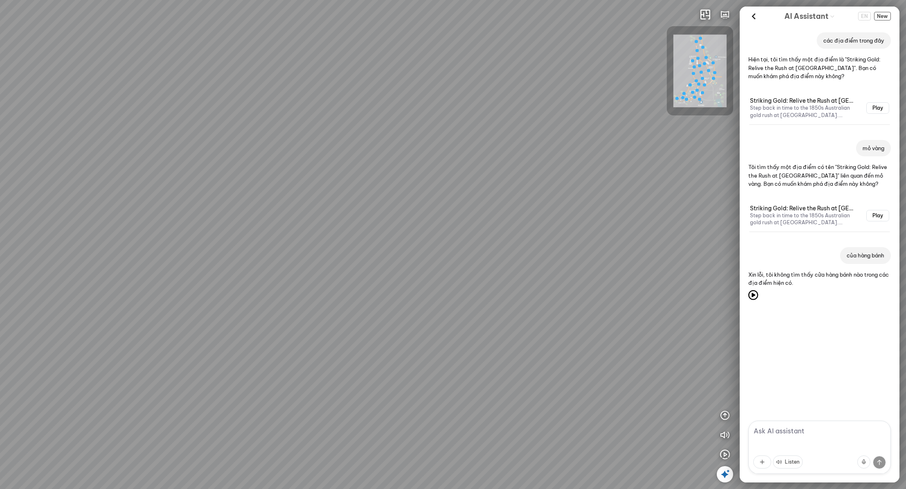
drag, startPoint x: 652, startPoint y: 271, endPoint x: 590, endPoint y: 272, distance: 61.4
click at [590, 272] on div at bounding box center [453, 244] width 906 height 489
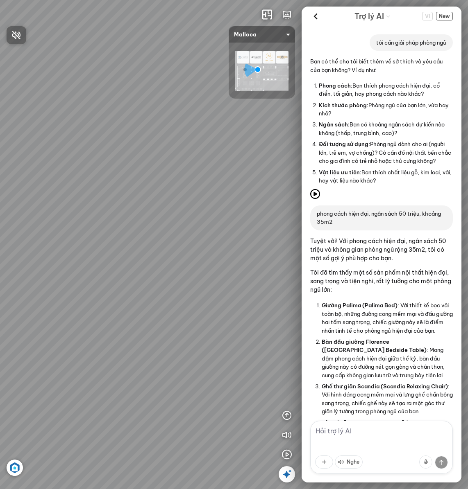
scroll to position [1429, 0]
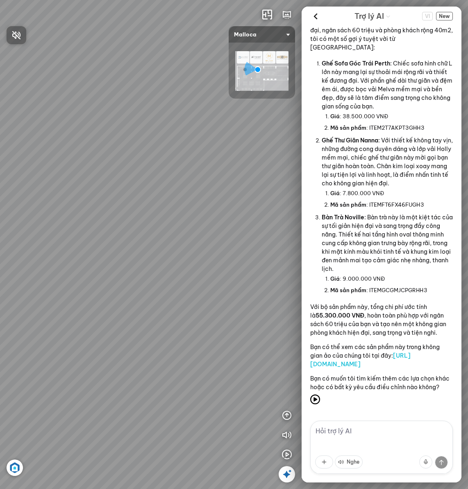
click at [217, 335] on div at bounding box center [234, 244] width 468 height 489
drag, startPoint x: 245, startPoint y: 319, endPoint x: 188, endPoint y: 317, distance: 56.6
click at [188, 317] on div "Chậu rửa chén hai hộc bán thủ công Malloca MS 610T 9.460.000 VND Máy hút khói k…" at bounding box center [234, 244] width 468 height 489
click at [315, 19] on icon at bounding box center [315, 16] width 12 height 12
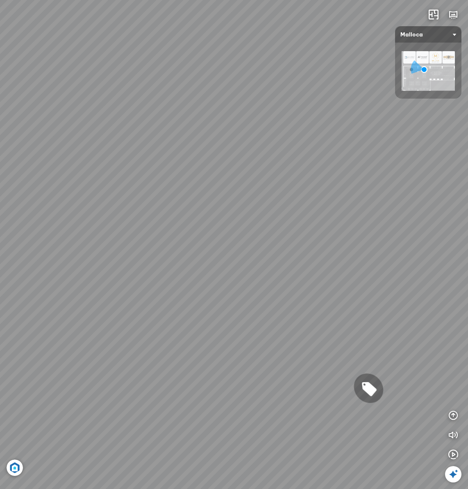
scroll to position [31793, 0]
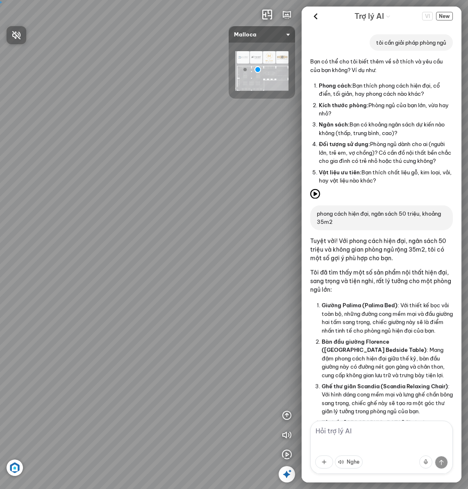
scroll to position [1429, 0]
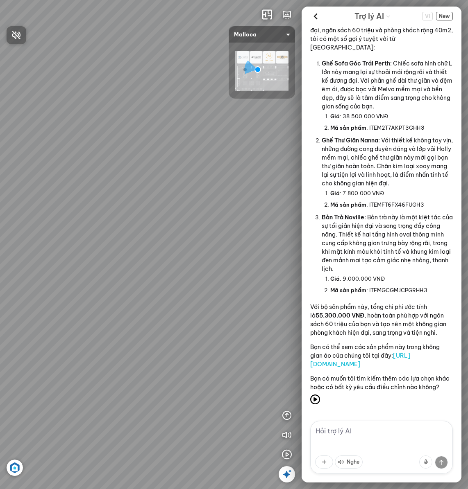
click at [287, 437] on div at bounding box center [234, 244] width 468 height 489
click at [287, 436] on icon "button" at bounding box center [287, 436] width 10 height 10
click at [310, 16] on icon at bounding box center [315, 16] width 12 height 12
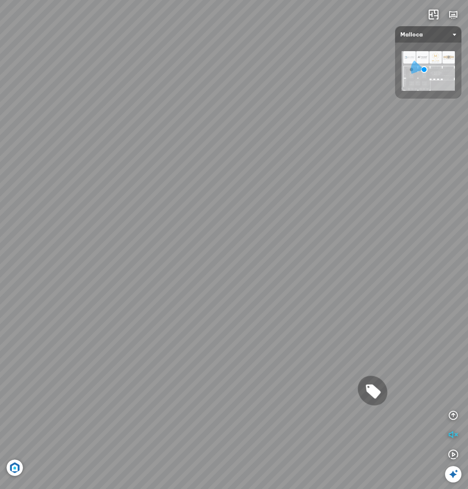
scroll to position [31793, 0]
click at [453, 418] on icon "button" at bounding box center [453, 416] width 10 height 10
click at [453, 396] on icon "button" at bounding box center [453, 396] width 10 height 10
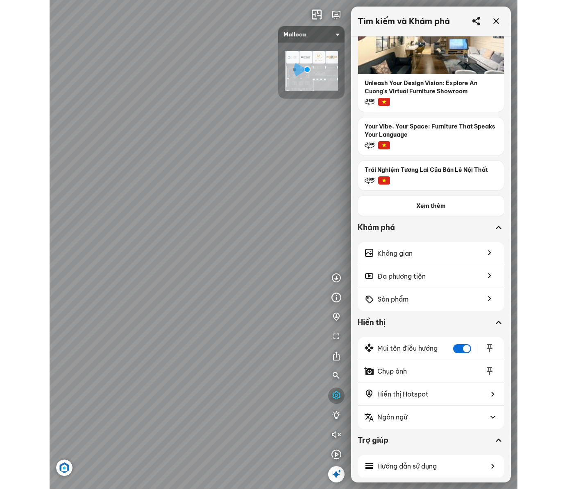
scroll to position [140, 0]
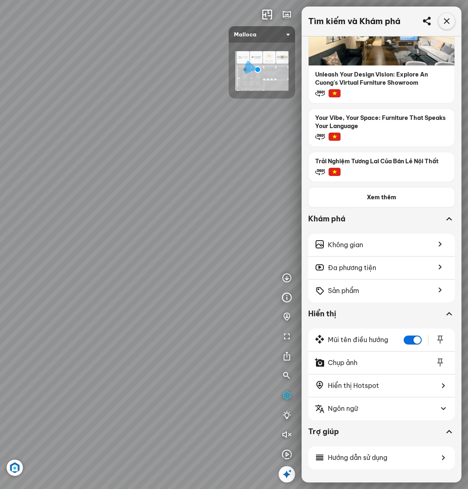
click at [453, 23] on div at bounding box center [446, 21] width 16 height 16
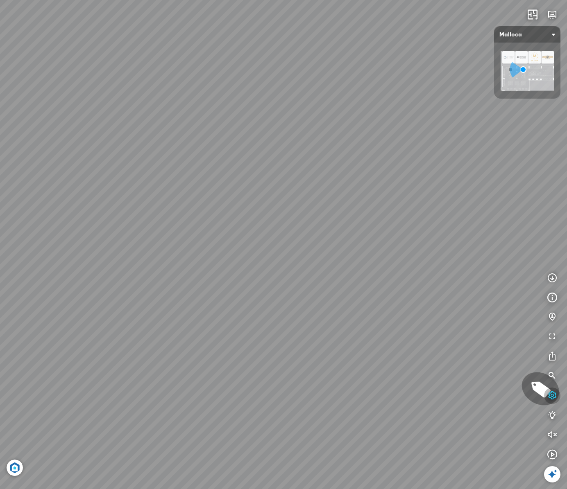
click at [467, 396] on icon "button" at bounding box center [552, 396] width 10 height 10
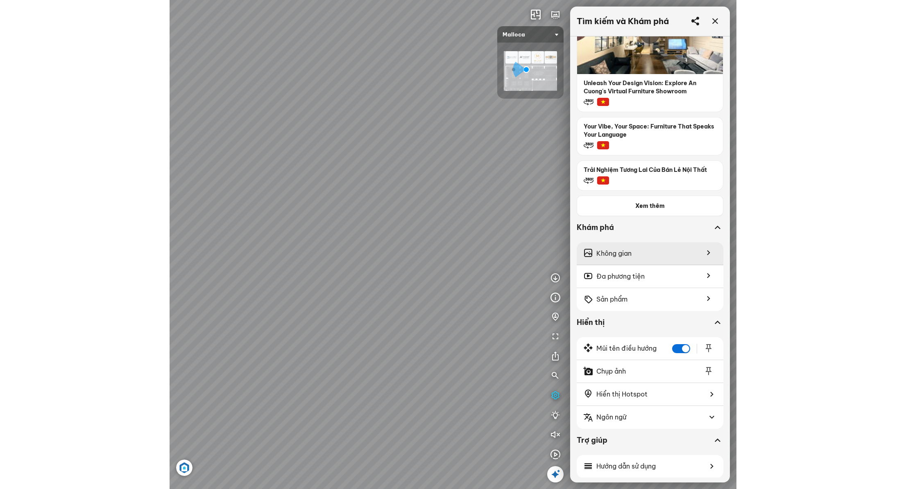
scroll to position [140, 0]
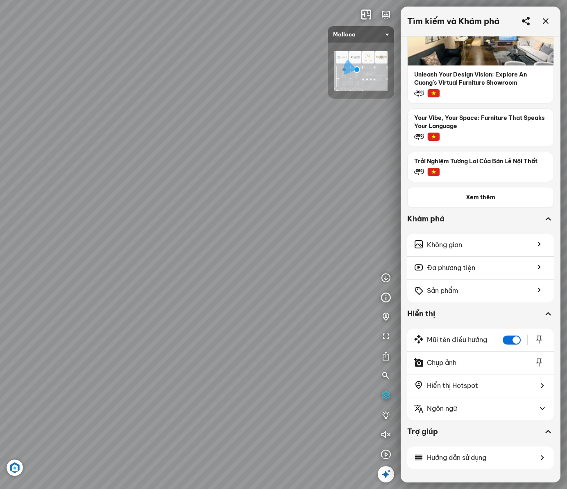
click at [372, 318] on div "Chậu rửa chén hai hộc bán thủ công Malloca MS 610T 9.460.000 VND Máy hút khói k…" at bounding box center [283, 244] width 567 height 489
click at [383, 414] on icon "button" at bounding box center [386, 416] width 10 height 10
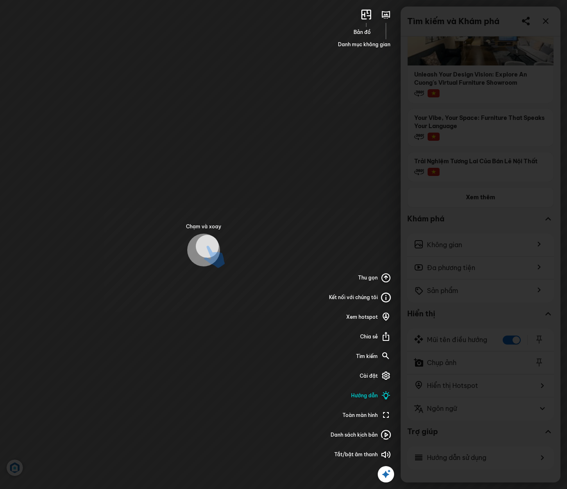
click at [270, 425] on div "Chạm và xoay Bản đồ Danh mục không gian Thu gọn Kết nối với chúng tôi Xem hotsp…" at bounding box center [283, 244] width 567 height 489
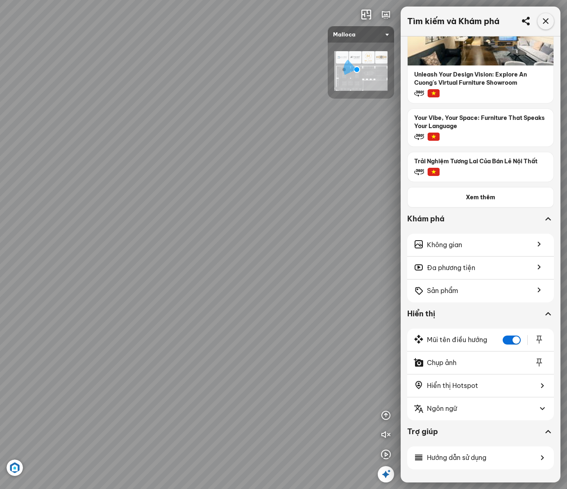
click at [467, 22] on icon at bounding box center [546, 21] width 10 height 10
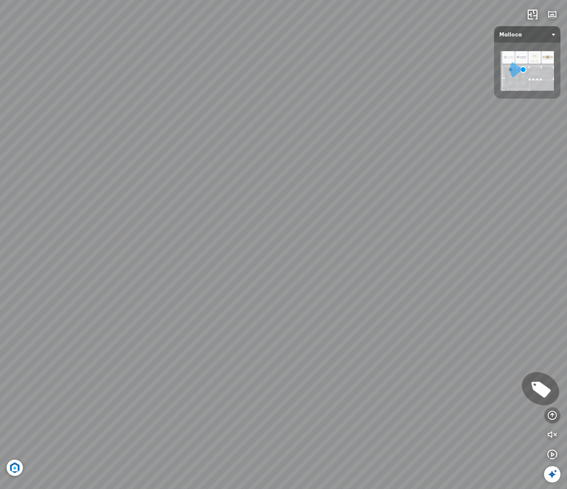
click at [467, 414] on icon "button" at bounding box center [552, 416] width 10 height 10
click at [467, 415] on icon "button" at bounding box center [552, 416] width 10 height 10
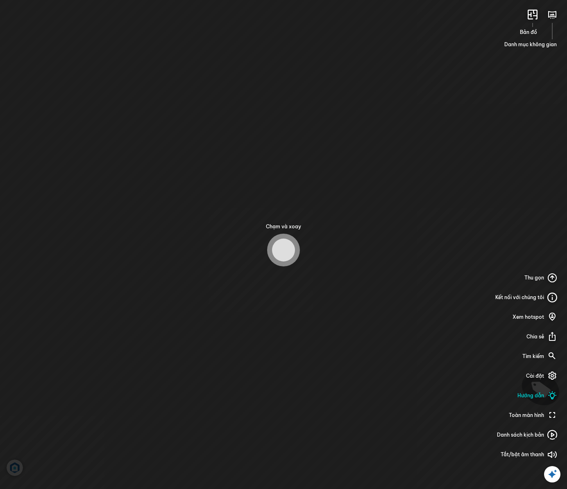
click at [318, 319] on div "Chạm và xoay Bản đồ Danh mục không gian Thu gọn Kết nối với chúng tôi Xem hotsp…" at bounding box center [283, 244] width 567 height 489
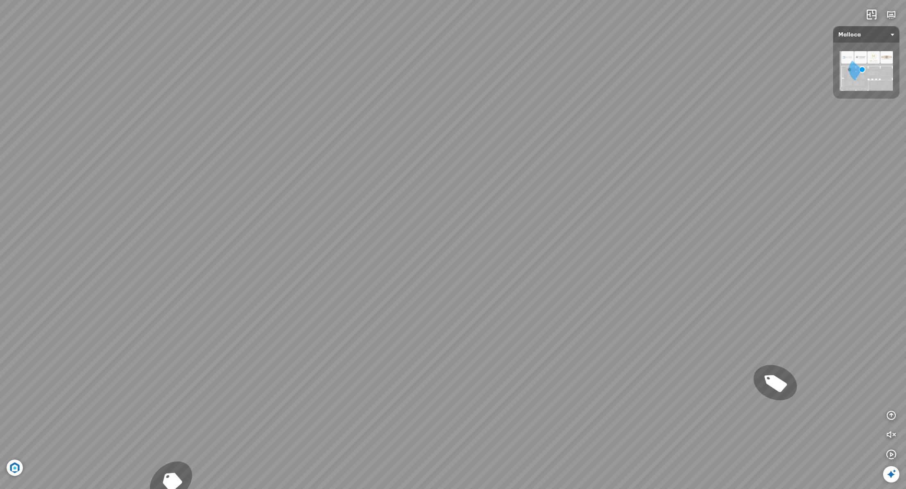
drag, startPoint x: 523, startPoint y: 154, endPoint x: 634, endPoint y: 1, distance: 188.5
click at [467, 1] on div "Chậu rửa chén hai hộc bán thủ công Malloca MS 610T 9.460.000 VND Máy hút khói k…" at bounding box center [453, 244] width 906 height 489
click at [467, 123] on div "Chậu rửa chén hai hộc bán thủ công Malloca MS 610T 9.460.000 VND Máy hút khói k…" at bounding box center [453, 244] width 906 height 489
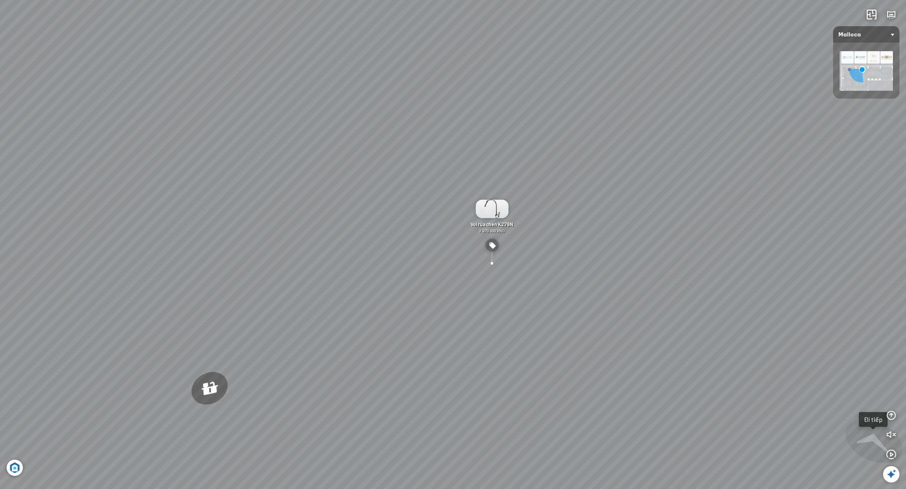
drag, startPoint x: 661, startPoint y: 127, endPoint x: 673, endPoint y: 124, distance: 12.2
click at [467, 124] on div "Chậu rửa chén hai hộc bán thủ công Malloca MS 610T 9.460.000 VND Máy hút khói k…" at bounding box center [453, 244] width 906 height 489
drag, startPoint x: 600, startPoint y: 148, endPoint x: 641, endPoint y: 136, distance: 42.9
click at [467, 136] on div "Chậu rửa chén hai hộc bán thủ công Malloca MS 610T 9.460.000 VND Máy hút khói k…" at bounding box center [453, 244] width 906 height 489
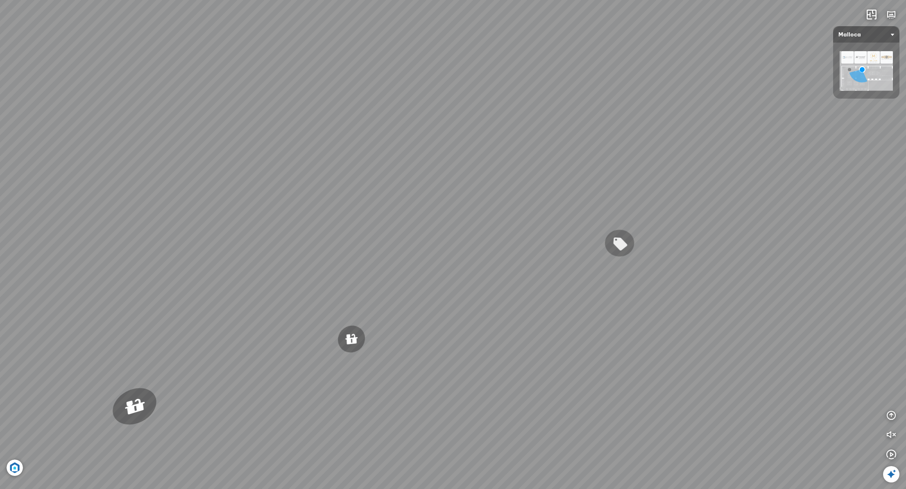
drag, startPoint x: 336, startPoint y: 131, endPoint x: 513, endPoint y: 124, distance: 177.5
click at [467, 124] on div "Chậu rửa chén hai hộc bán thủ công Malloca MS 610T 9.460.000 VND Máy hút khói k…" at bounding box center [453, 244] width 906 height 489
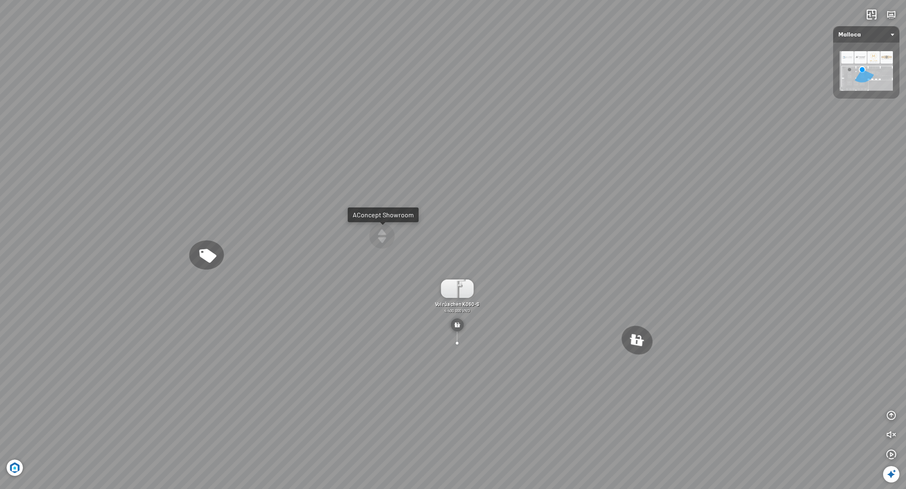
drag, startPoint x: 386, startPoint y: 188, endPoint x: 458, endPoint y: 179, distance: 72.2
click at [458, 179] on div "Chậu rửa chén hai hộc bán thủ công Malloca MS 610T 9.460.000 VND Máy hút khói k…" at bounding box center [453, 244] width 906 height 489
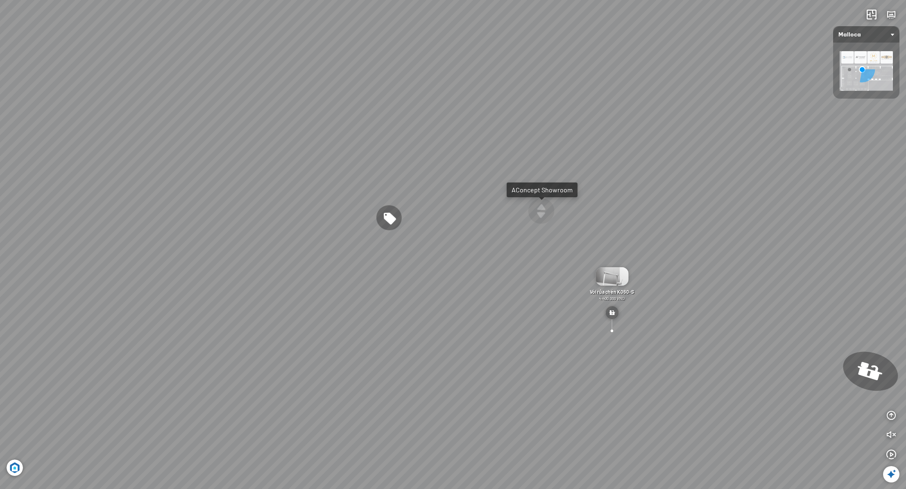
drag, startPoint x: 391, startPoint y: 184, endPoint x: 457, endPoint y: 169, distance: 68.0
click at [457, 169] on div "Chậu rửa chén hai hộc bán thủ công Malloca MS 610T 9.460.000 VND Máy hút khói k…" at bounding box center [453, 244] width 906 height 489
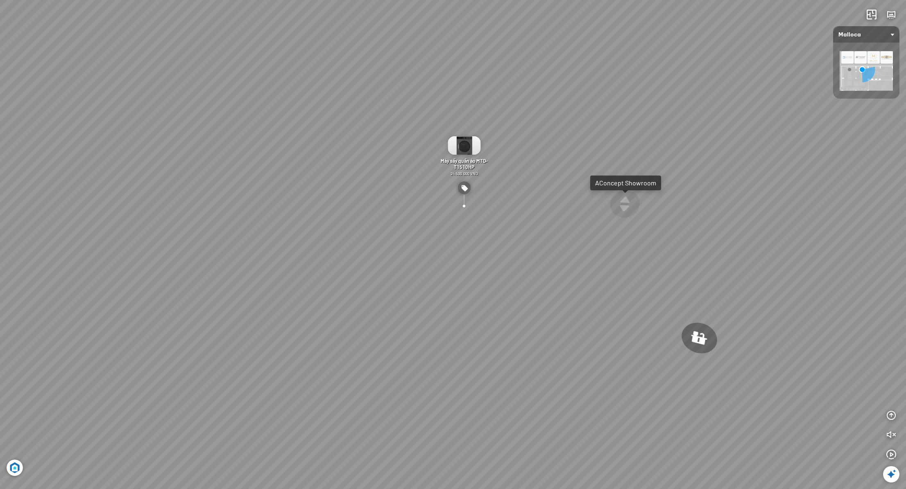
drag, startPoint x: 428, startPoint y: 172, endPoint x: 505, endPoint y: 161, distance: 77.8
click at [467, 161] on div "Chậu rửa chén hai hộc bán thủ công Malloca MS 610T 9.460.000 VND Máy hút khói k…" at bounding box center [453, 244] width 906 height 489
drag, startPoint x: 499, startPoint y: 164, endPoint x: 537, endPoint y: 162, distance: 37.7
click at [467, 162] on div "Chậu rửa chén hai hộc bán thủ công Malloca MS 610T 9.460.000 VND Máy hút khói k…" at bounding box center [453, 244] width 906 height 489
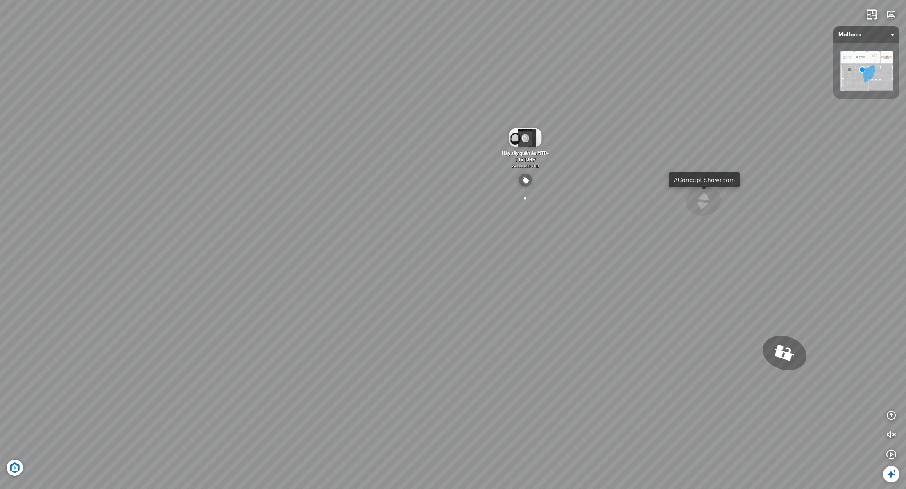
drag, startPoint x: 545, startPoint y: 210, endPoint x: 587, endPoint y: 203, distance: 42.4
click at [467, 203] on div "Chậu rửa chén hai hộc bán thủ công Malloca MS 610T 9.460.000 VND Máy hút khói k…" at bounding box center [453, 244] width 906 height 489
drag, startPoint x: 266, startPoint y: 255, endPoint x: 365, endPoint y: 243, distance: 100.2
click at [365, 243] on div "Chậu rửa chén hai hộc bán thủ công Malloca MS 610T 9.460.000 VND Máy hút khói k…" at bounding box center [453, 244] width 906 height 489
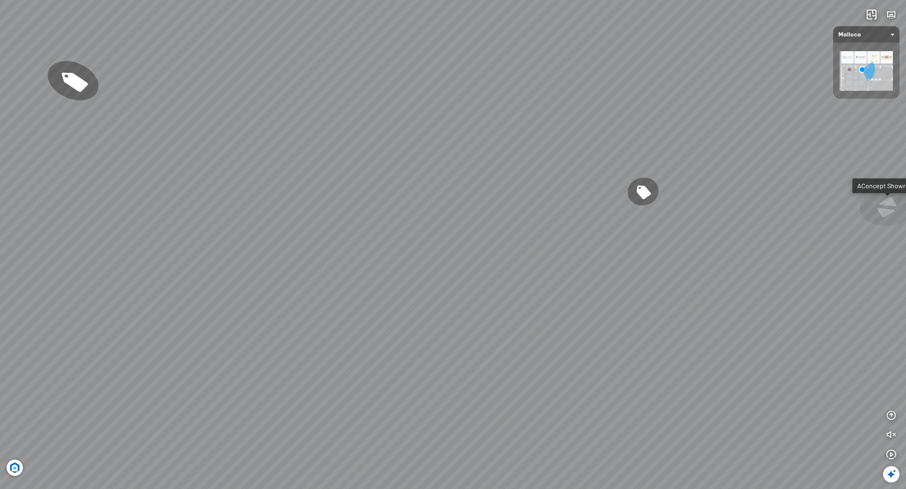
click at [363, 245] on div "Chậu rửa chén hai hộc bán thủ công Malloca MS 610T 9.460.000 VND Máy hút khói k…" at bounding box center [453, 244] width 906 height 489
click at [350, 252] on div "Chậu rửa chén hai hộc bán thủ công Malloca MS 610T 9.460.000 VND Máy hút khói k…" at bounding box center [453, 244] width 906 height 489
drag, startPoint x: 506, startPoint y: 374, endPoint x: 391, endPoint y: 355, distance: 116.3
click at [393, 355] on div "Chậu rửa chén hai hộc bán thủ công Malloca MS 610T 9.460.000 VND Máy hút khói k…" at bounding box center [453, 244] width 906 height 489
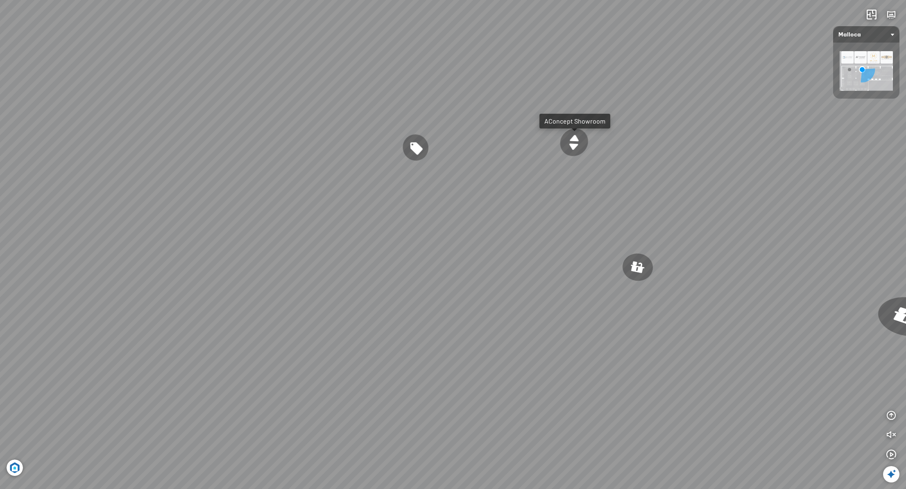
click at [437, 312] on div "Chậu rửa chén hai hộc bán thủ công Malloca MS 610T 9.460.000 VND Máy hút khói k…" at bounding box center [453, 244] width 906 height 489
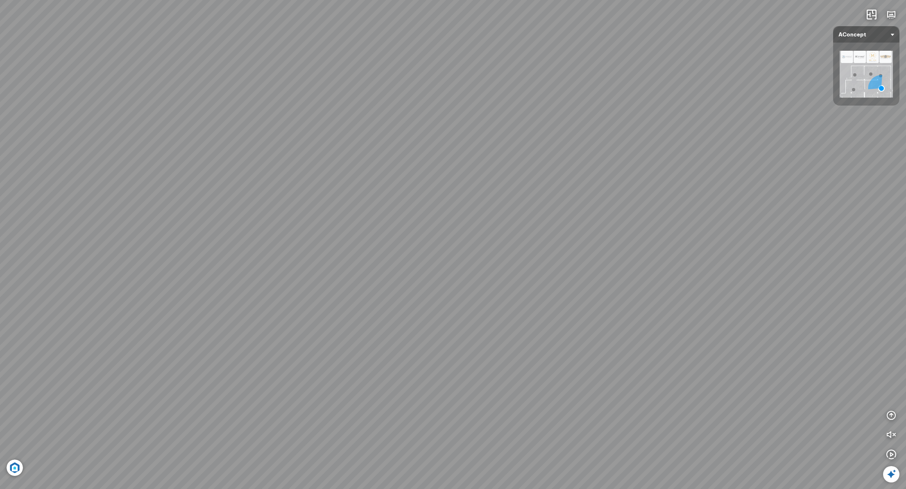
click at [326, 291] on div at bounding box center [453, 244] width 906 height 489
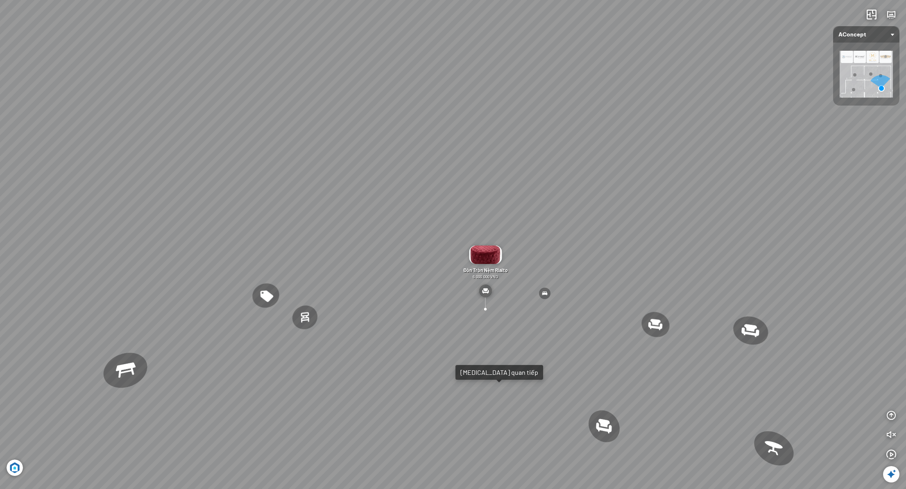
click at [467, 369] on div "[MEDICAL_DATA] quan tiếp" at bounding box center [499, 373] width 78 height 8
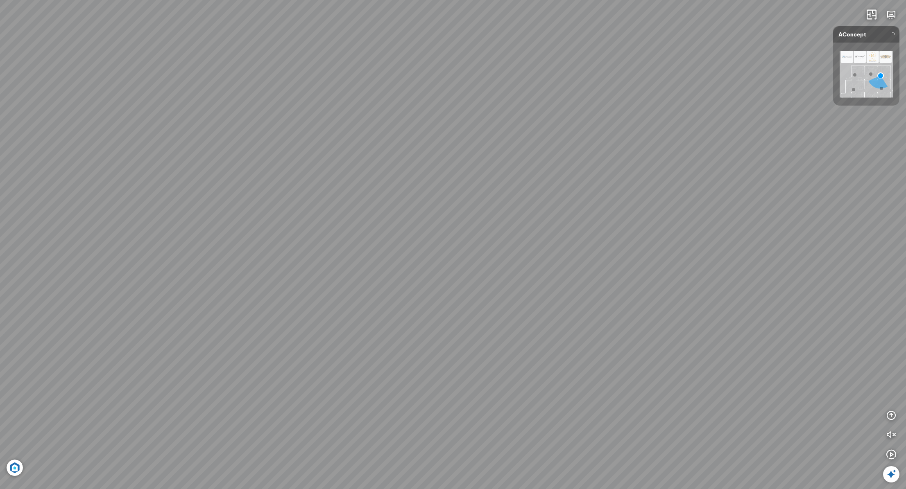
drag, startPoint x: 393, startPoint y: 334, endPoint x: 478, endPoint y: 290, distance: 95.6
click at [467, 290] on div at bounding box center [453, 244] width 906 height 489
click at [420, 283] on div "Đèn [PERSON_NAME] 5.300.000 VND Giường ngủ Palima 19.000.000 VND Ghế thư giãn N…" at bounding box center [453, 244] width 906 height 489
drag, startPoint x: 420, startPoint y: 283, endPoint x: 588, endPoint y: 263, distance: 169.0
click at [467, 263] on div at bounding box center [453, 244] width 906 height 489
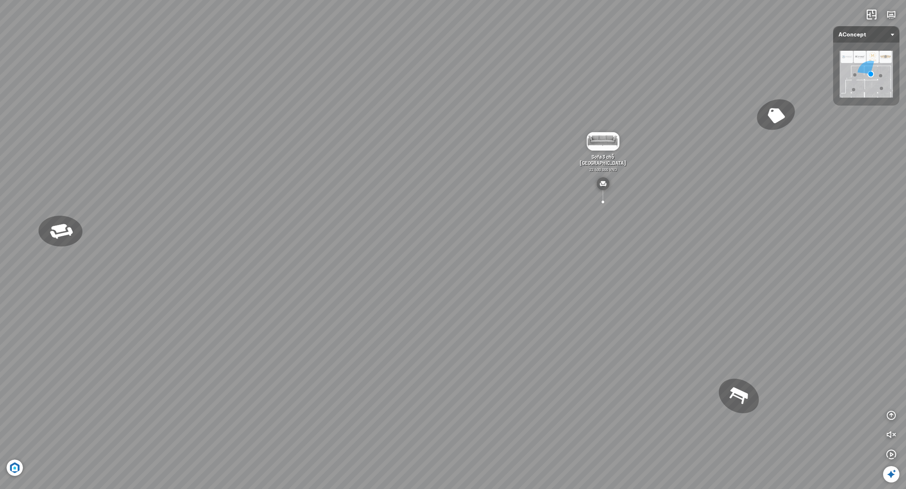
drag, startPoint x: 401, startPoint y: 269, endPoint x: 530, endPoint y: 268, distance: 129.8
click at [467, 261] on div "[PERSON_NAME] làm việc [PERSON_NAME] 7.300.000 VND Gối Tựa Lưng Họa Tiết Hoa Hồ…" at bounding box center [453, 244] width 906 height 489
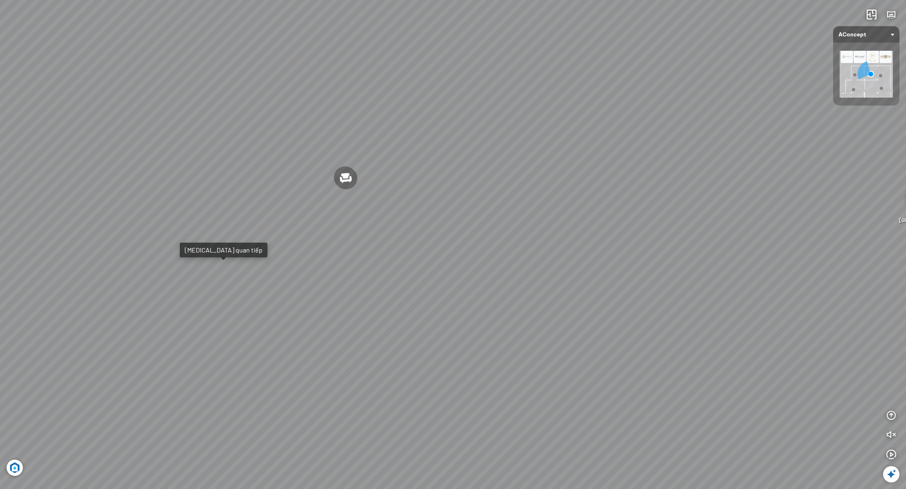
drag, startPoint x: 430, startPoint y: 268, endPoint x: 496, endPoint y: 267, distance: 65.5
click at [467, 267] on div "[PERSON_NAME] làm việc [PERSON_NAME] 7.300.000 VND Gối Tựa Lưng Họa Tiết Hoa Hồ…" at bounding box center [453, 244] width 906 height 489
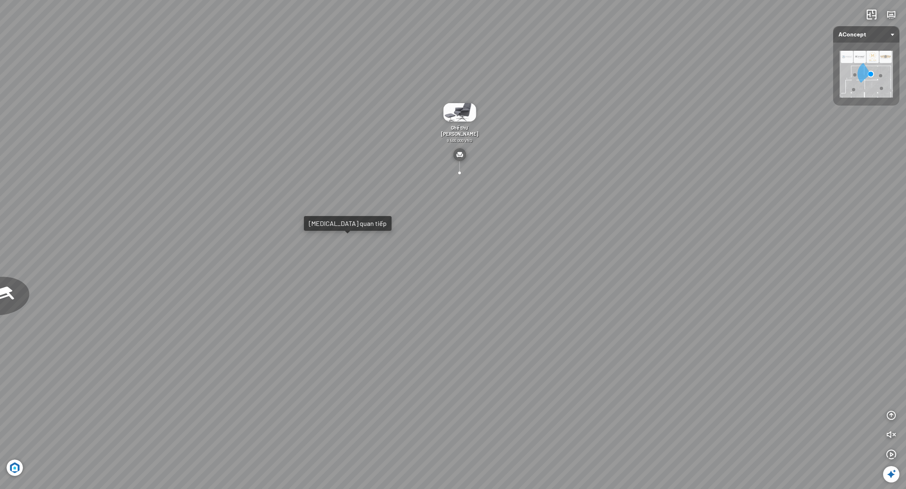
click at [351, 213] on div "[PERSON_NAME] làm việc [PERSON_NAME] 7.300.000 VND Gối Tựa Lưng Họa Tiết Hoa Hồ…" at bounding box center [453, 244] width 906 height 489
drag, startPoint x: 476, startPoint y: 252, endPoint x: 353, endPoint y: 248, distance: 122.9
click at [353, 248] on div at bounding box center [453, 244] width 906 height 489
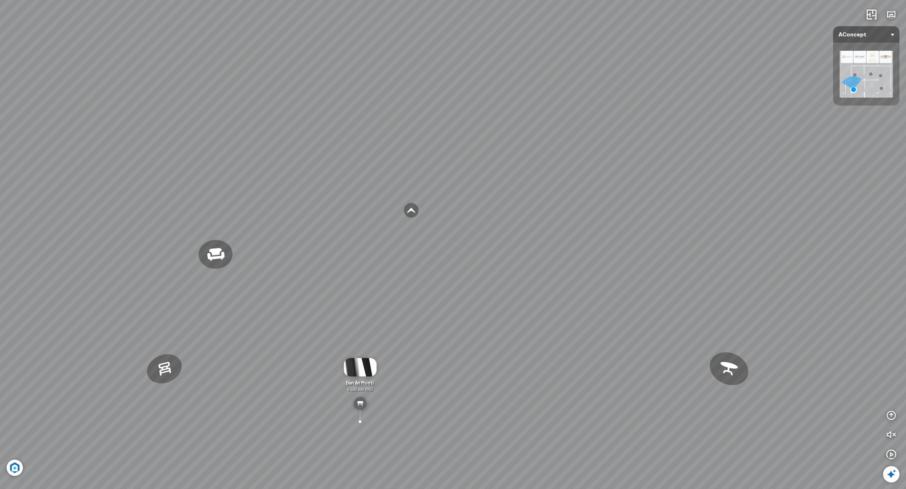
click at [454, 357] on div "Sofa 2 chỗ Biloxi 15.000.000 VND Sofa góc trái Perth 38.500.000 VND [GEOGRAPHIC…" at bounding box center [453, 244] width 906 height 489
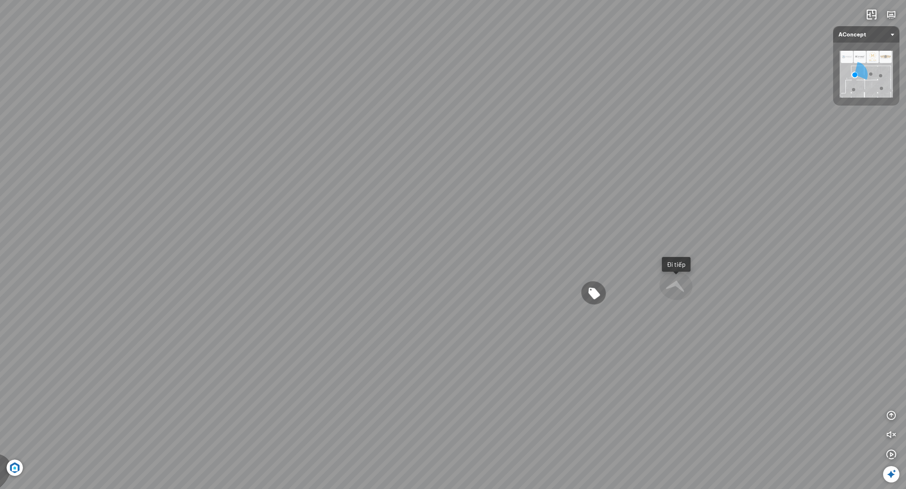
drag, startPoint x: 667, startPoint y: 229, endPoint x: 567, endPoint y: 214, distance: 101.4
click at [467, 214] on div "Tủ đầu giường Florence 3.000.000 VND Bàn Cafe Cadiz 5.500.000 VND Sofa 3 chỗ Su…" at bounding box center [453, 244] width 906 height 489
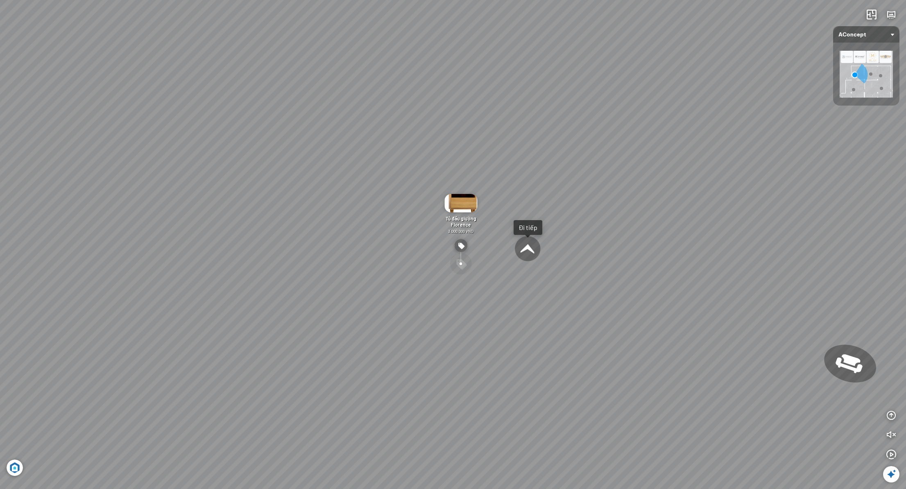
click at [467, 294] on div "Tủ đầu giường Florence 3.000.000 VND Bàn Cafe Cadiz 5.500.000 VND Sofa 3 chỗ Su…" at bounding box center [453, 244] width 906 height 489
drag, startPoint x: 592, startPoint y: 351, endPoint x: 252, endPoint y: 241, distance: 357.5
click at [252, 241] on div "[PERSON_NAME] làm việc [PERSON_NAME] 7.300.000 VND Gối Tựa Lưng Họa Tiết Hoa Hồ…" at bounding box center [453, 244] width 906 height 489
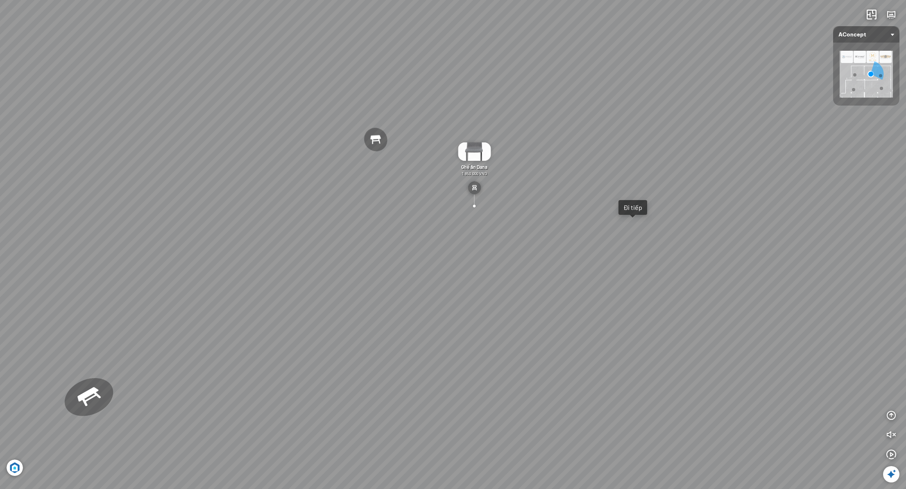
drag, startPoint x: 546, startPoint y: 250, endPoint x: 510, endPoint y: 311, distance: 70.7
click at [467, 311] on div "[PERSON_NAME] làm việc [PERSON_NAME] 7.300.000 VND Gối Tựa Lưng Họa Tiết Hoa Hồ…" at bounding box center [453, 244] width 906 height 489
click at [467, 417] on icon "button" at bounding box center [891, 416] width 10 height 10
click at [467, 223] on div "[PERSON_NAME] làm việc [PERSON_NAME] 7.300.000 VND Gối Tựa Lưng Họa Tiết Hoa Hồ…" at bounding box center [453, 244] width 906 height 489
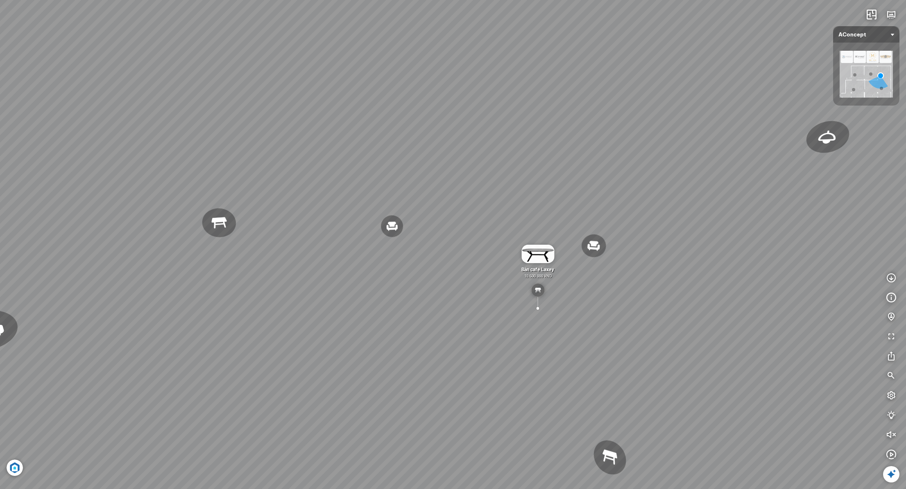
drag, startPoint x: 604, startPoint y: 232, endPoint x: 622, endPoint y: 225, distance: 19.6
click at [467, 225] on div "Đèn [PERSON_NAME] 5.300.000 VND Giường ngủ Palima 19.000.000 VND Ghế thư giãn N…" at bounding box center [453, 244] width 906 height 489
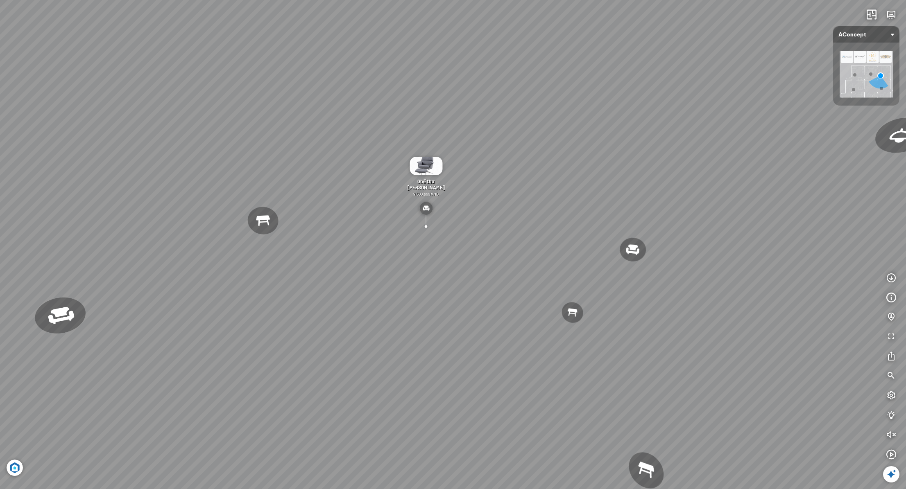
drag, startPoint x: 451, startPoint y: 145, endPoint x: 600, endPoint y: 141, distance: 149.2
click at [467, 141] on div "Đèn [PERSON_NAME] 5.300.000 VND Giường ngủ Palima 19.000.000 VND Ghế thư giãn N…" at bounding box center [453, 244] width 906 height 489
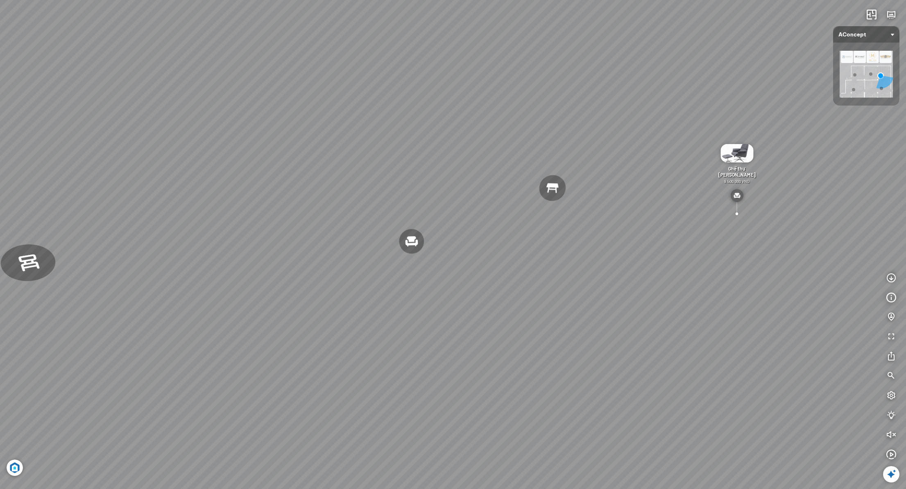
drag, startPoint x: 485, startPoint y: 139, endPoint x: 619, endPoint y: 119, distance: 135.0
click at [467, 119] on div "Đèn [PERSON_NAME] 5.300.000 VND Giường ngủ Palima 19.000.000 VND Ghế thư giãn N…" at bounding box center [453, 244] width 906 height 489
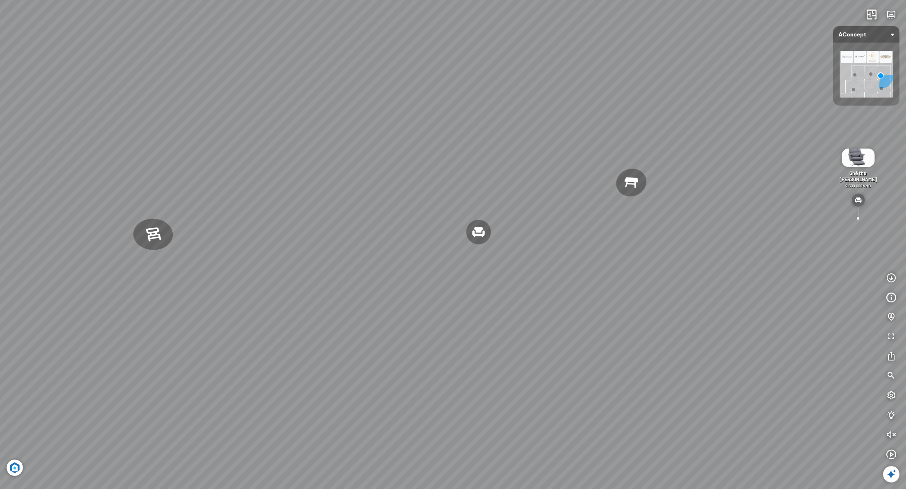
drag, startPoint x: 594, startPoint y: 116, endPoint x: 362, endPoint y: 173, distance: 238.8
click at [390, 172] on div "Đèn [PERSON_NAME] 5.300.000 VND Giường ngủ Palima 19.000.000 VND Ghế thư giãn N…" at bounding box center [453, 244] width 906 height 489
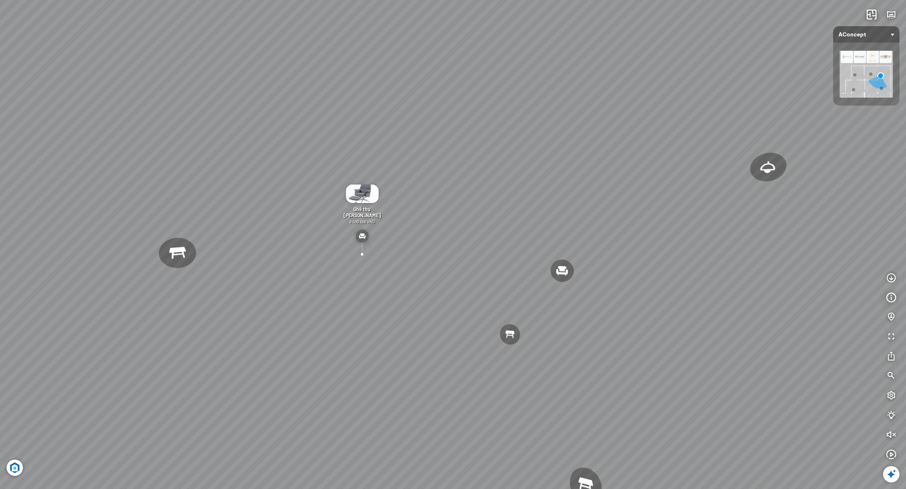
drag, startPoint x: 497, startPoint y: 176, endPoint x: 476, endPoint y: 127, distance: 53.4
click at [467, 130] on div "Đèn [PERSON_NAME] 5.300.000 VND Giường ngủ Palima 19.000.000 VND Ghế thư giãn N…" at bounding box center [453, 244] width 906 height 489
drag, startPoint x: 397, startPoint y: 129, endPoint x: 577, endPoint y: 113, distance: 181.0
click at [467, 113] on div "Đèn [PERSON_NAME] 5.300.000 VND Giường ngủ Palima 19.000.000 VND Ghế thư giãn N…" at bounding box center [453, 244] width 906 height 489
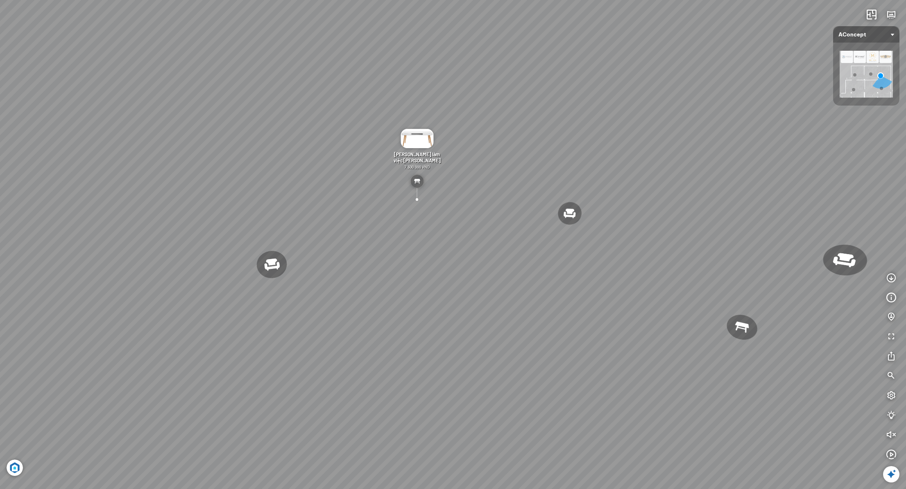
drag, startPoint x: 562, startPoint y: 119, endPoint x: 359, endPoint y: 11, distance: 230.3
click at [467, 102] on div "Đèn [PERSON_NAME] 5.300.000 VND Giường ngủ Palima 19.000.000 VND Ghế thư giãn N…" at bounding box center [453, 244] width 906 height 489
